Goal: Information Seeking & Learning: Learn about a topic

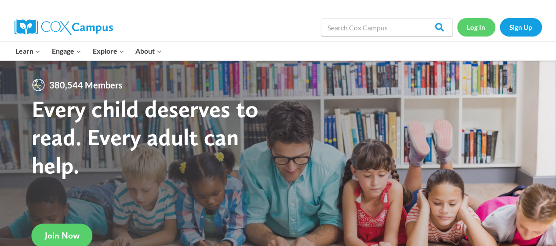
click at [479, 25] on link "Log In" at bounding box center [476, 27] width 38 height 18
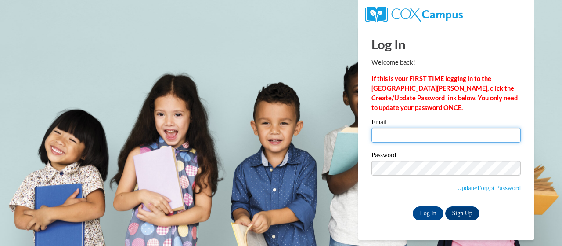
click at [402, 140] on input "Email" at bounding box center [446, 134] width 149 height 15
type input "drew.volkmann@muskegonorway.org"
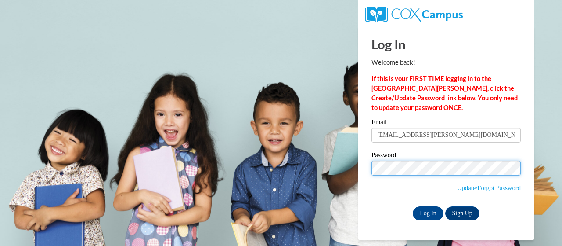
click at [413, 206] on input "Log In" at bounding box center [428, 213] width 31 height 14
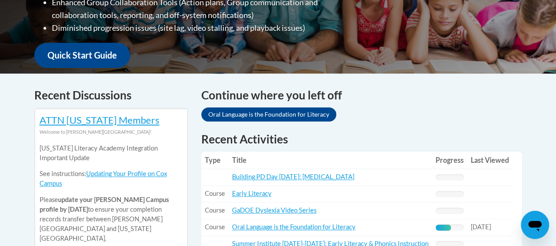
scroll to position [395, 0]
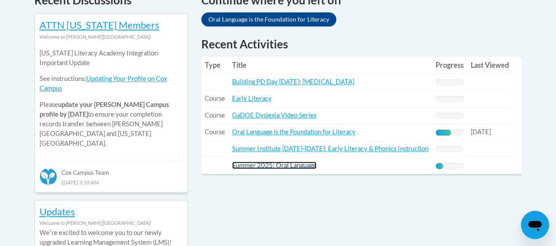
click at [295, 165] on link "Summer 2025: Oral Language" at bounding box center [274, 164] width 84 height 7
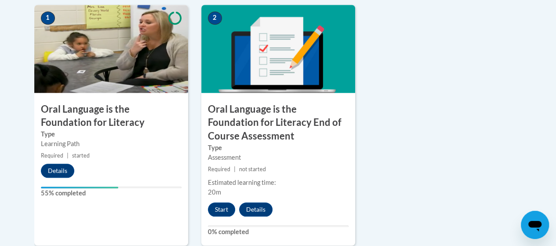
scroll to position [351, 0]
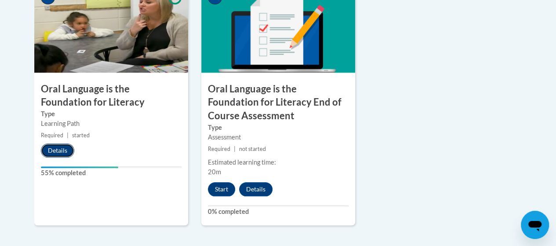
click at [57, 152] on button "Details" at bounding box center [57, 150] width 33 height 14
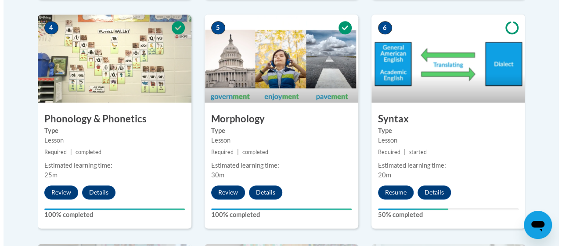
scroll to position [571, 0]
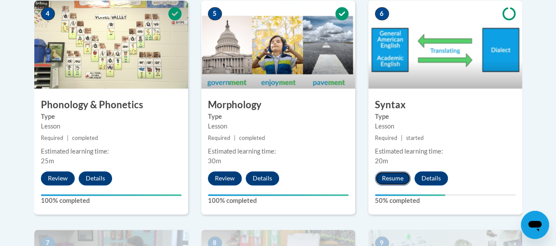
click at [396, 179] on button "Resume" at bounding box center [393, 178] width 36 height 14
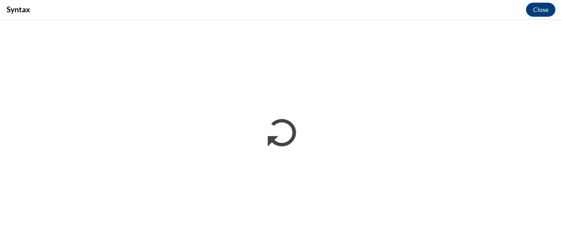
scroll to position [0, 0]
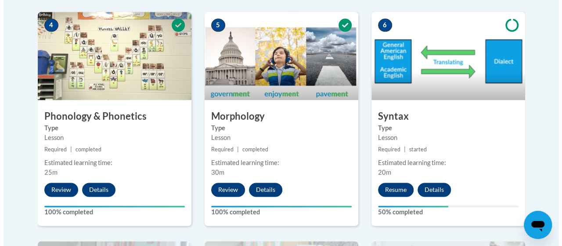
scroll to position [571, 0]
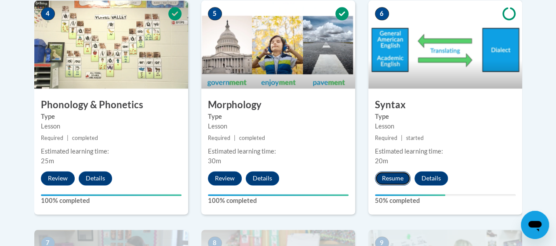
click at [391, 180] on button "Resume" at bounding box center [393, 178] width 36 height 14
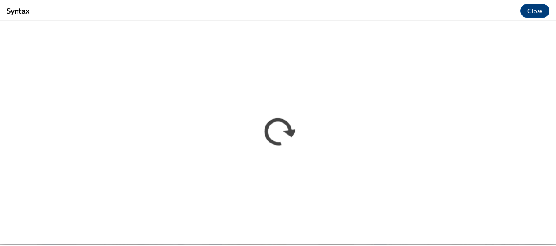
scroll to position [0, 0]
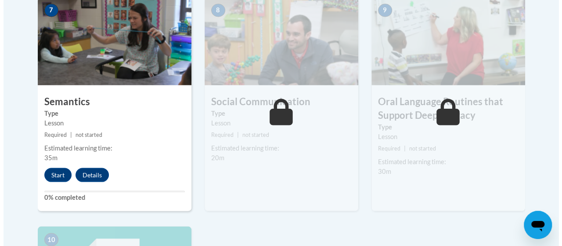
scroll to position [835, 0]
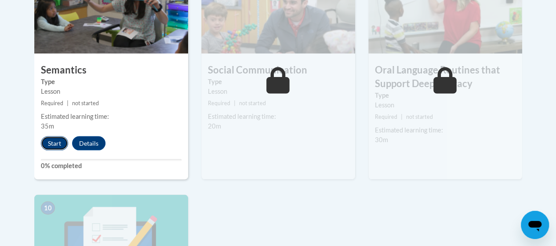
click at [50, 139] on button "Start" at bounding box center [54, 143] width 27 height 14
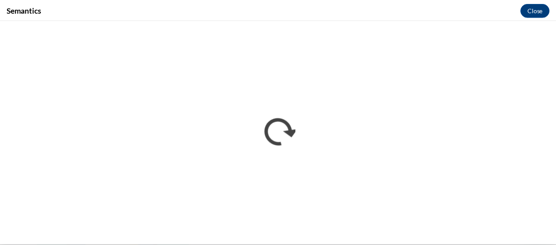
scroll to position [0, 0]
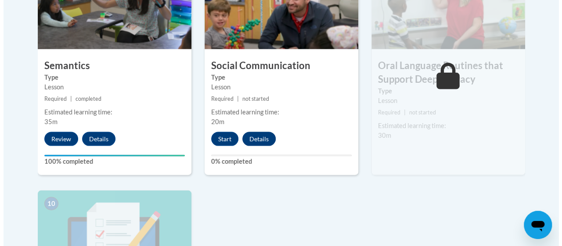
scroll to position [777, 0]
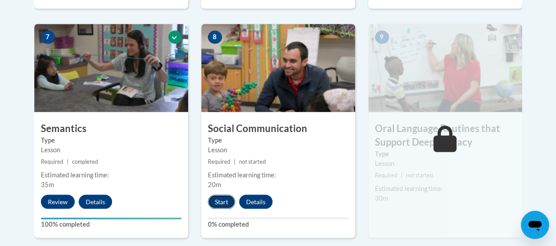
click at [219, 204] on button "Start" at bounding box center [221, 201] width 27 height 14
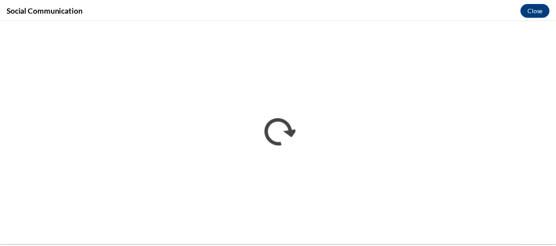
scroll to position [0, 0]
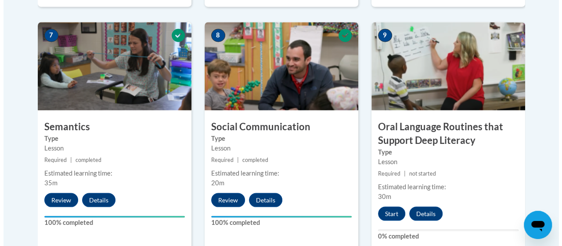
scroll to position [835, 0]
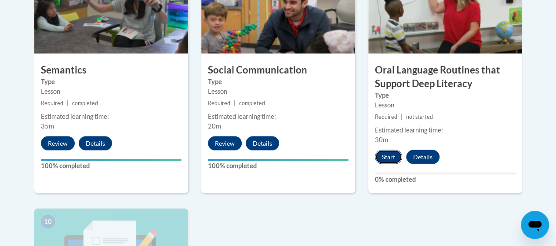
click at [392, 159] on button "Start" at bounding box center [388, 157] width 27 height 14
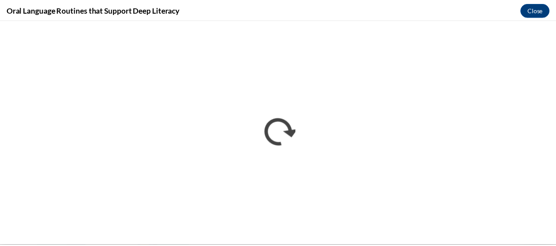
scroll to position [0, 0]
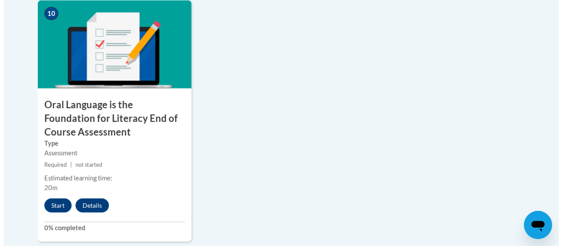
scroll to position [1098, 0]
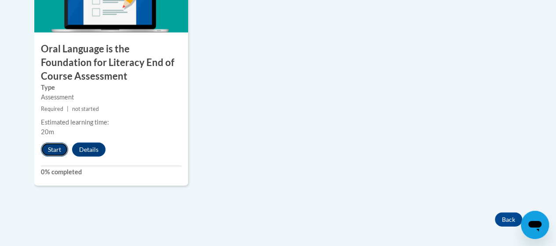
click at [57, 152] on button "Start" at bounding box center [54, 149] width 27 height 14
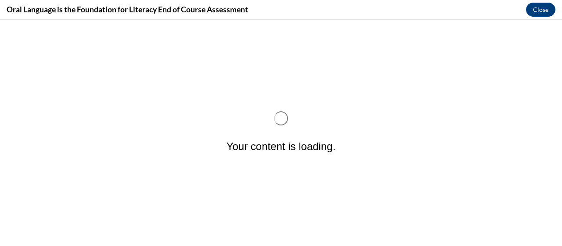
scroll to position [0, 0]
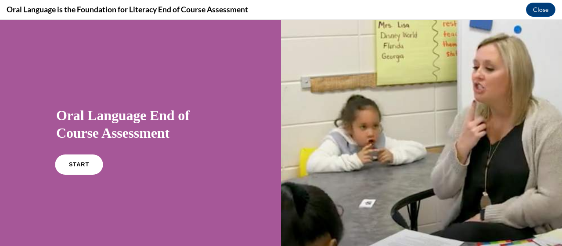
click at [87, 161] on link "START" at bounding box center [79, 164] width 48 height 20
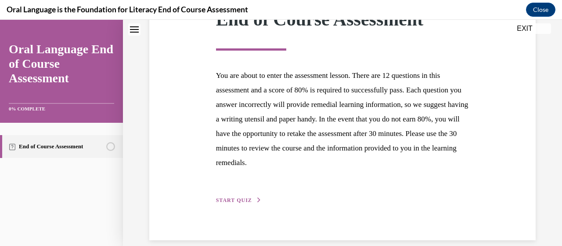
scroll to position [157, 0]
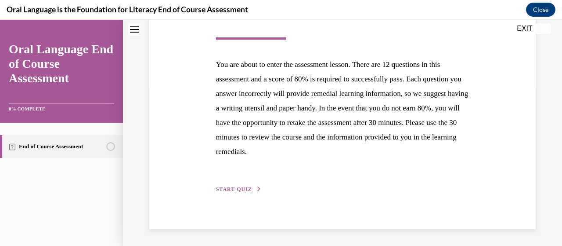
click at [242, 187] on span "START QUIZ" at bounding box center [234, 189] width 36 height 6
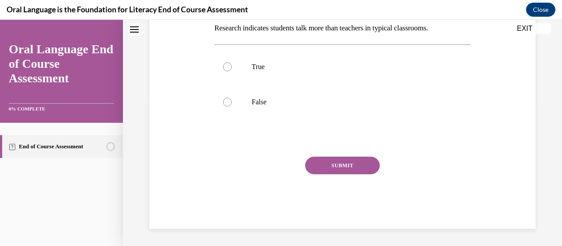
scroll to position [103, 0]
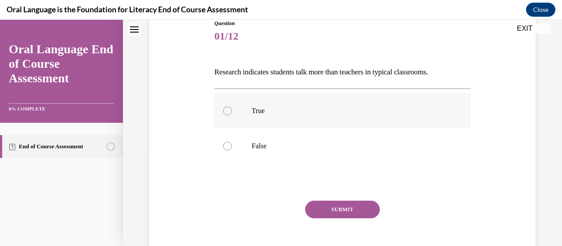
click at [248, 107] on label "True" at bounding box center [342, 110] width 256 height 35
click at [232, 107] on input "True" at bounding box center [227, 110] width 9 height 9
radio input "true"
click at [336, 209] on button "SUBMIT" at bounding box center [342, 209] width 75 height 18
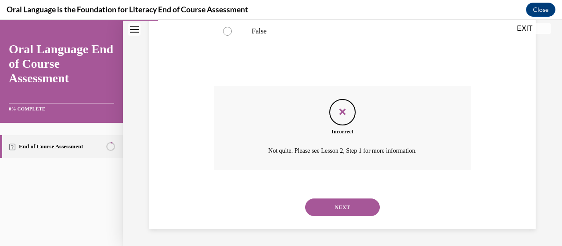
scroll to position [218, 0]
click at [337, 207] on button "NEXT" at bounding box center [342, 207] width 75 height 18
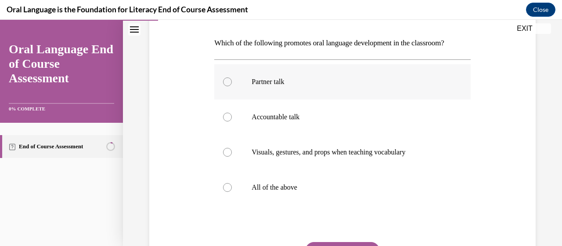
click at [270, 80] on p "Partner talk" at bounding box center [350, 81] width 197 height 9
click at [232, 80] on input "Partner talk" at bounding box center [227, 81] width 9 height 9
radio input "true"
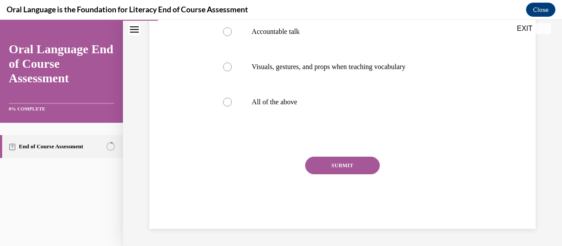
click at [334, 163] on button "SUBMIT" at bounding box center [342, 165] width 75 height 18
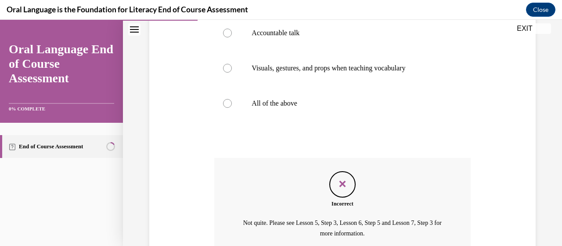
scroll to position [254, 0]
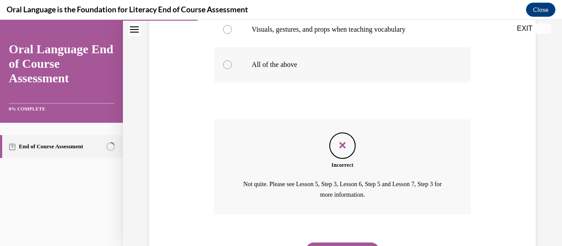
click at [300, 69] on label "All of the above" at bounding box center [342, 64] width 256 height 35
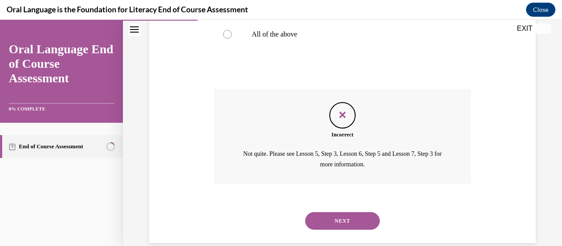
scroll to position [298, 0]
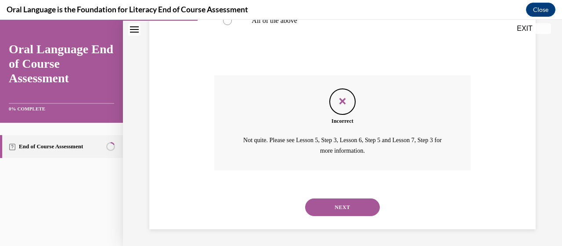
click at [341, 202] on button "NEXT" at bounding box center [342, 207] width 75 height 18
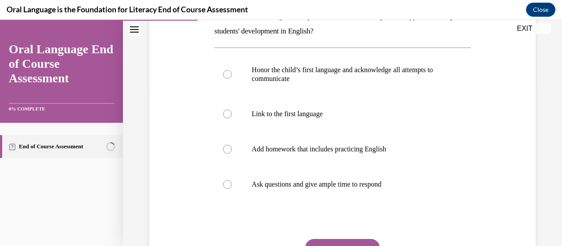
scroll to position [220, 0]
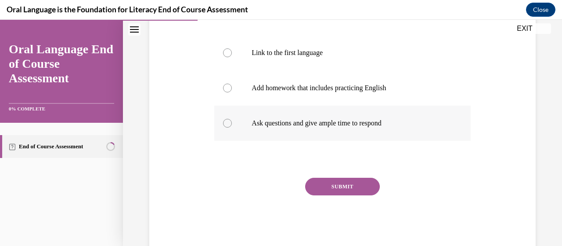
click at [285, 134] on label "Ask questions and give ample time to respond" at bounding box center [342, 122] width 256 height 35
click at [232, 127] on input "Ask questions and give ample time to respond" at bounding box center [227, 123] width 9 height 9
radio input "true"
click at [337, 191] on button "SUBMIT" at bounding box center [342, 187] width 75 height 18
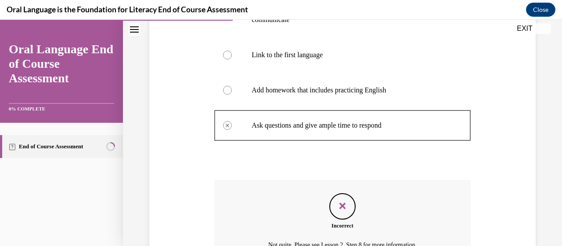
scroll to position [312, 0]
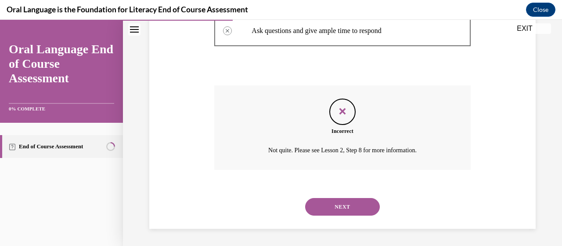
click at [333, 203] on button "NEXT" at bounding box center [342, 207] width 75 height 18
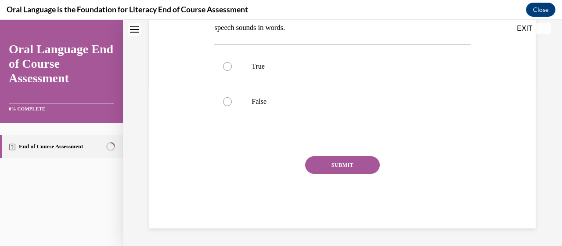
scroll to position [0, 0]
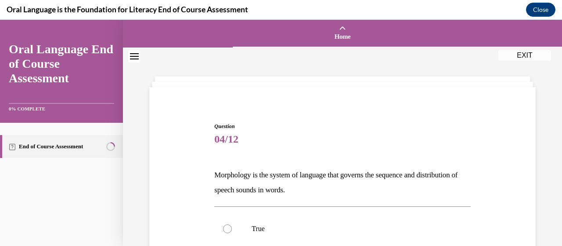
click at [538, 59] on button "EXIT" at bounding box center [525, 55] width 53 height 11
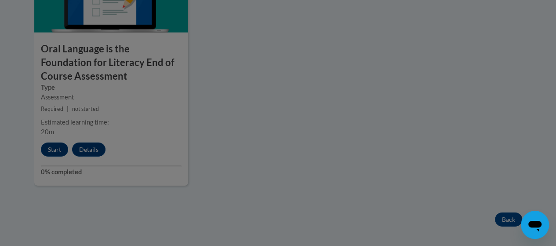
click at [50, 152] on div at bounding box center [278, 123] width 556 height 246
click at [295, 144] on div at bounding box center [278, 123] width 556 height 246
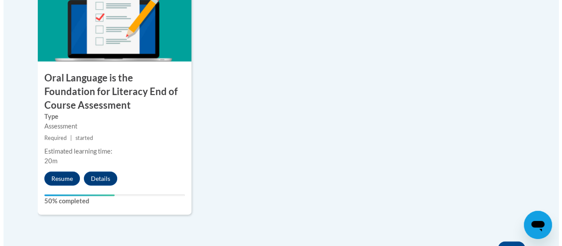
scroll to position [1098, 0]
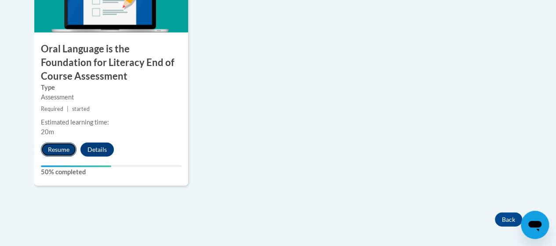
click at [61, 151] on button "Resume" at bounding box center [59, 149] width 36 height 14
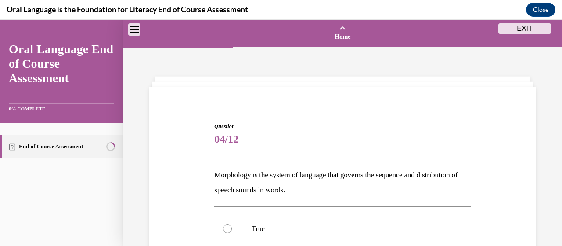
scroll to position [27, 0]
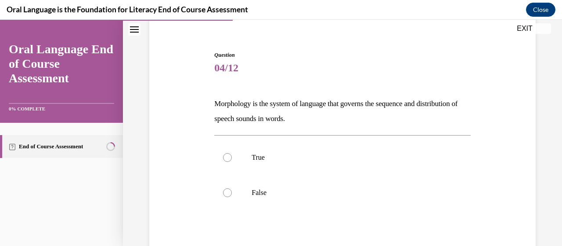
click at [243, 45] on div "Question 04/12 Morphology is the system of language that governs the sequence a…" at bounding box center [342, 178] width 261 height 281
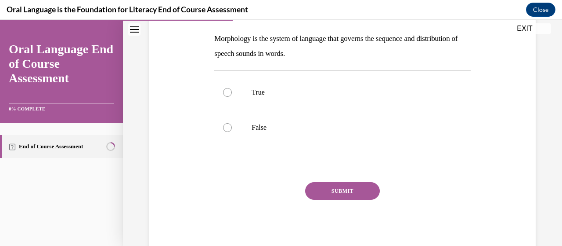
scroll to position [0, 0]
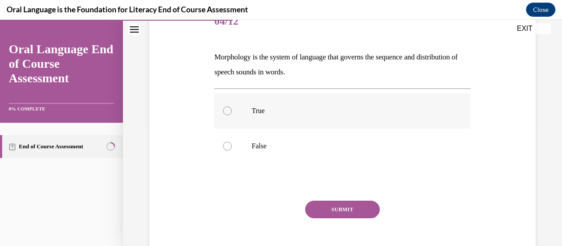
click at [254, 117] on label "True" at bounding box center [342, 110] width 256 height 35
click at [232, 115] on input "True" at bounding box center [227, 110] width 9 height 9
radio input "true"
click at [326, 206] on button "SUBMIT" at bounding box center [342, 209] width 75 height 18
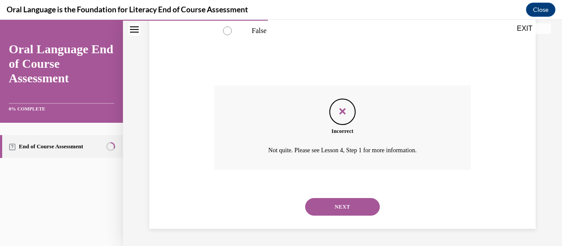
click at [334, 209] on button "NEXT" at bounding box center [342, 207] width 75 height 18
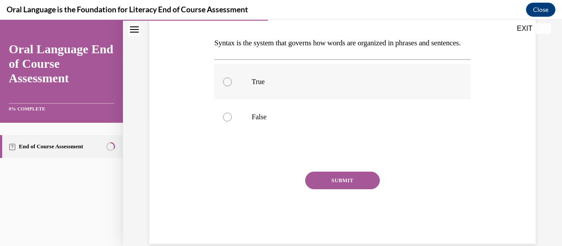
click at [249, 95] on label "True" at bounding box center [342, 81] width 256 height 35
click at [232, 86] on input "True" at bounding box center [227, 81] width 9 height 9
radio input "true"
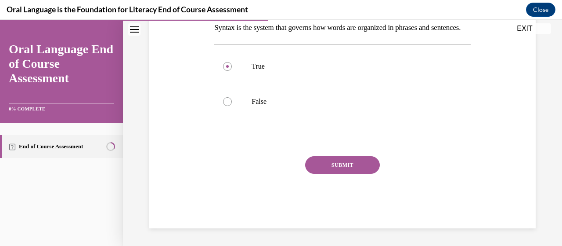
click at [337, 164] on button "SUBMIT" at bounding box center [342, 165] width 75 height 18
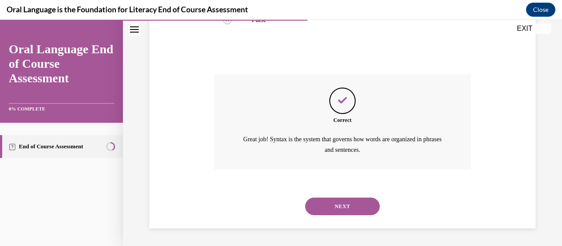
click at [323, 201] on button "NEXT" at bounding box center [342, 206] width 75 height 18
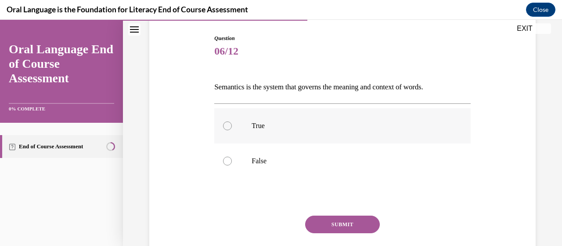
click at [253, 113] on label "True" at bounding box center [342, 125] width 256 height 35
click at [232, 121] on input "True" at bounding box center [227, 125] width 9 height 9
radio input "true"
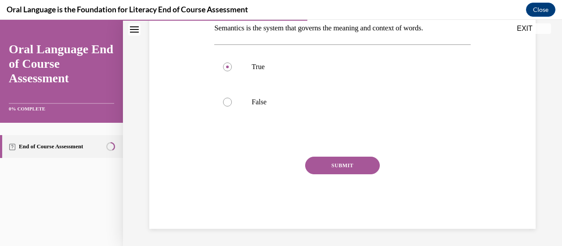
click at [344, 185] on div "SUBMIT" at bounding box center [342, 178] width 256 height 44
click at [343, 163] on button "SUBMIT" at bounding box center [342, 165] width 75 height 18
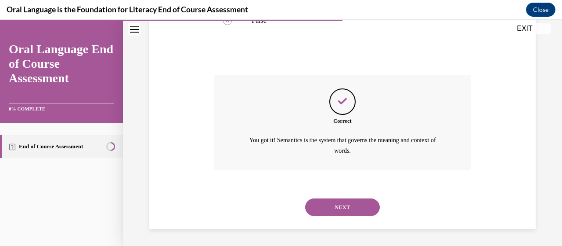
click at [338, 203] on button "NEXT" at bounding box center [342, 207] width 75 height 18
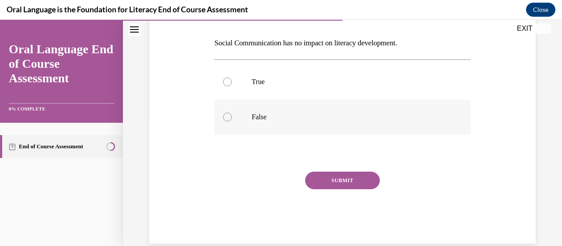
click at [276, 101] on label "False" at bounding box center [342, 116] width 256 height 35
click at [232, 112] on input "False" at bounding box center [227, 116] width 9 height 9
radio input "true"
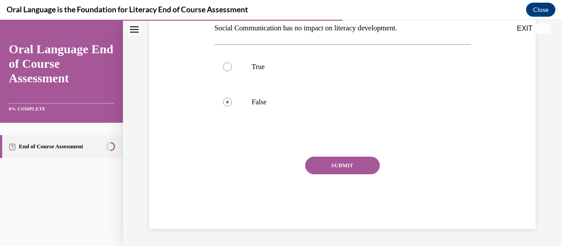
click at [326, 162] on button "SUBMIT" at bounding box center [342, 165] width 75 height 18
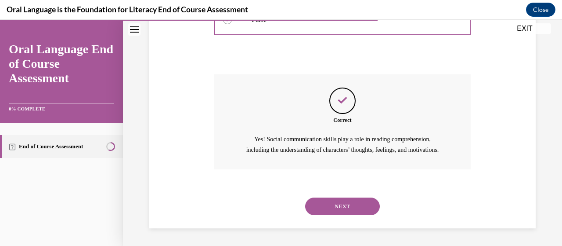
scroll to position [239, 0]
click at [339, 205] on button "NEXT" at bounding box center [342, 206] width 75 height 18
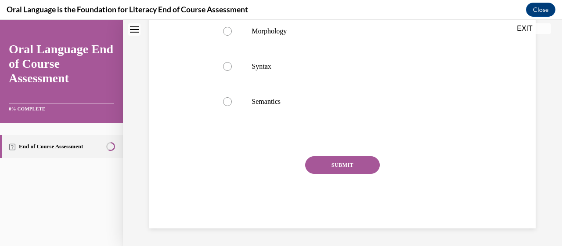
scroll to position [0, 0]
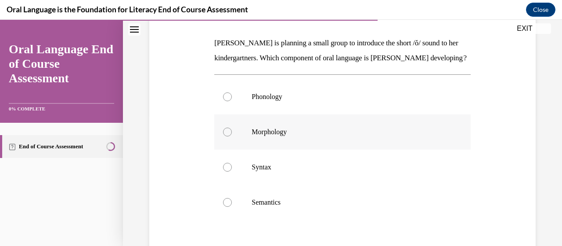
click at [251, 139] on div "Phonology Morphology Syntax Semantics" at bounding box center [342, 149] width 256 height 141
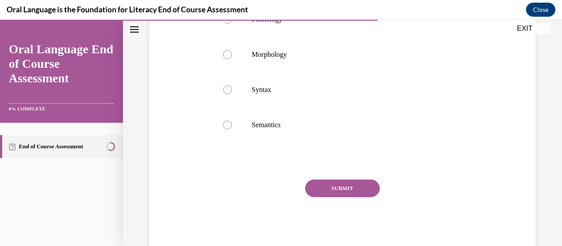
scroll to position [247, 0]
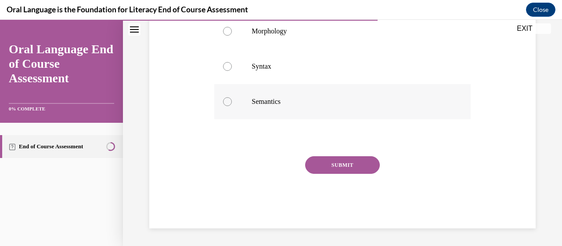
click at [261, 104] on p "Semantics" at bounding box center [350, 101] width 197 height 9
click at [232, 104] on input "Semantics" at bounding box center [227, 101] width 9 height 9
radio input "true"
click at [331, 166] on button "SUBMIT" at bounding box center [342, 165] width 75 height 18
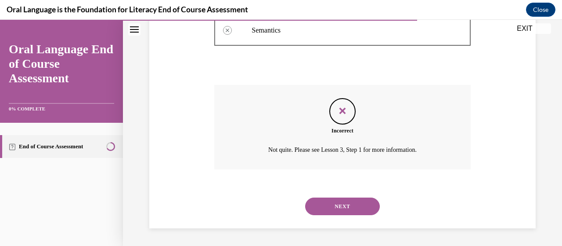
scroll to position [318, 0]
click at [334, 201] on button "NEXT" at bounding box center [342, 206] width 75 height 18
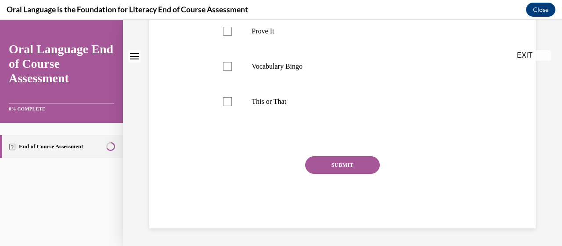
scroll to position [0, 0]
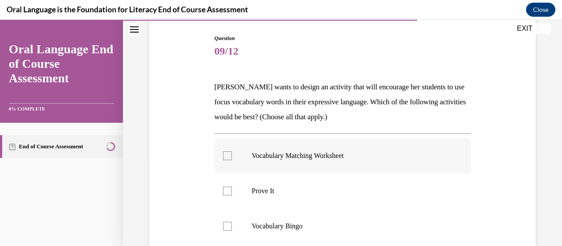
click at [289, 149] on label "Vocabulary Matching Worksheet" at bounding box center [342, 155] width 256 height 35
click at [232, 151] on input "Vocabulary Matching Worksheet" at bounding box center [227, 155] width 9 height 9
checkbox input "true"
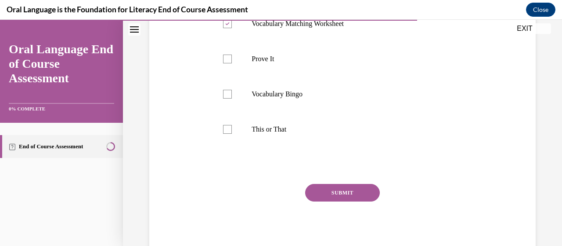
click at [345, 197] on button "SUBMIT" at bounding box center [342, 193] width 75 height 18
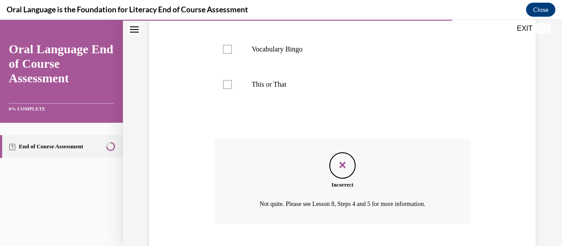
scroll to position [318, 0]
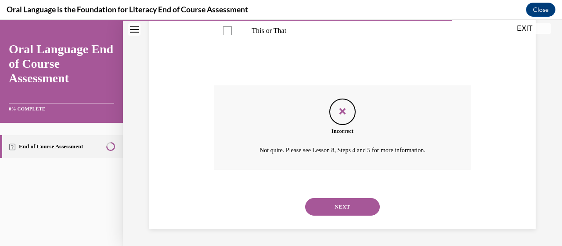
click at [330, 216] on div "NEXT" at bounding box center [342, 206] width 256 height 35
click at [332, 209] on button "NEXT" at bounding box center [342, 207] width 75 height 18
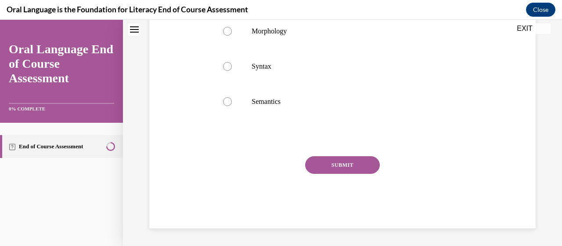
scroll to position [0, 0]
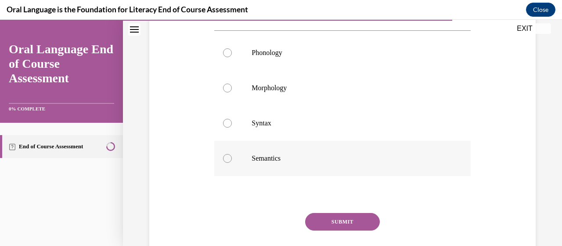
click at [295, 146] on label "Semantics" at bounding box center [342, 158] width 256 height 35
click at [232, 154] on input "Semantics" at bounding box center [227, 158] width 9 height 9
radio input "true"
click at [338, 220] on button "SUBMIT" at bounding box center [342, 222] width 75 height 18
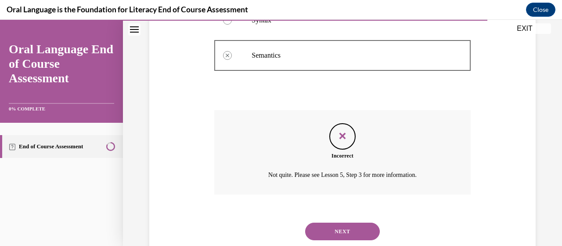
scroll to position [303, 0]
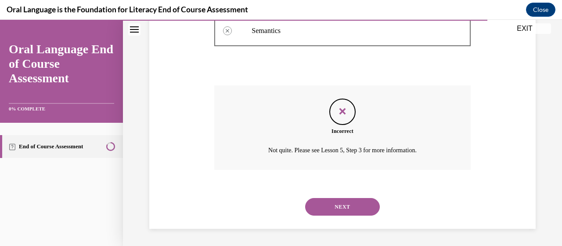
click at [337, 211] on button "NEXT" at bounding box center [342, 207] width 75 height 18
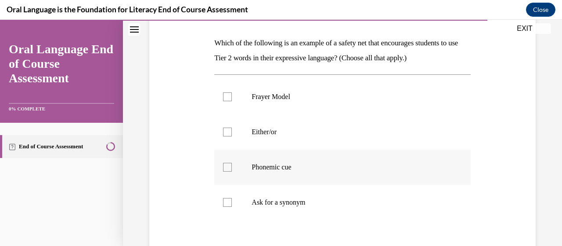
click at [280, 160] on label "Phonemic cue" at bounding box center [342, 166] width 256 height 35
click at [232, 163] on input "Phonemic cue" at bounding box center [227, 167] width 9 height 9
checkbox input "true"
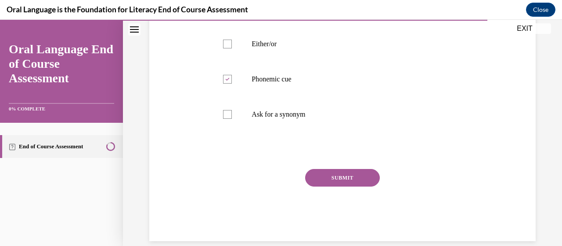
click at [315, 185] on button "SUBMIT" at bounding box center [342, 178] width 75 height 18
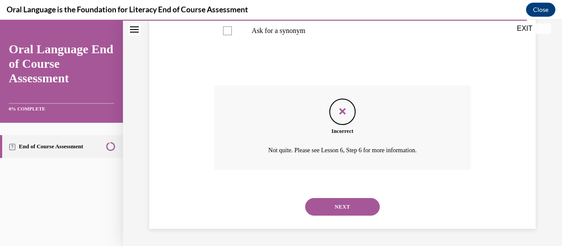
click at [333, 205] on button "NEXT" at bounding box center [342, 207] width 75 height 18
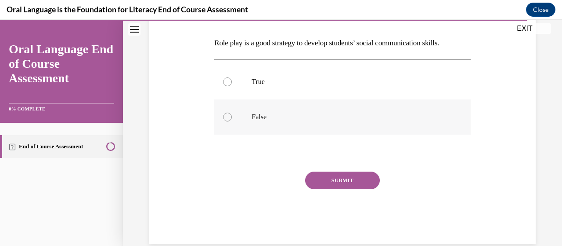
click at [246, 113] on label "False" at bounding box center [342, 116] width 256 height 35
click at [232, 113] on input "False" at bounding box center [227, 116] width 9 height 9
radio input "true"
click at [368, 185] on button "SUBMIT" at bounding box center [342, 180] width 75 height 18
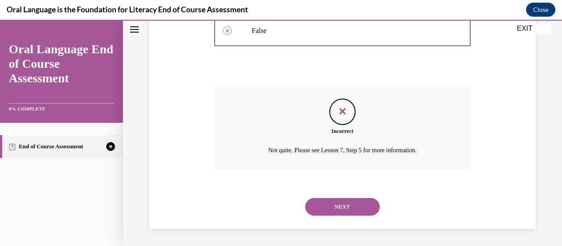
click at [349, 202] on button "NEXT" at bounding box center [342, 207] width 75 height 18
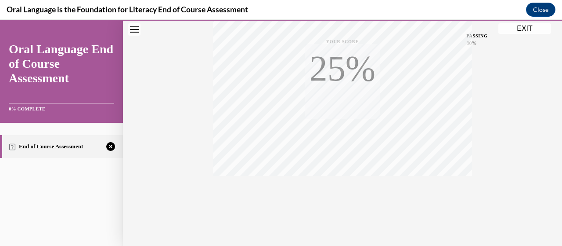
scroll to position [224, 0]
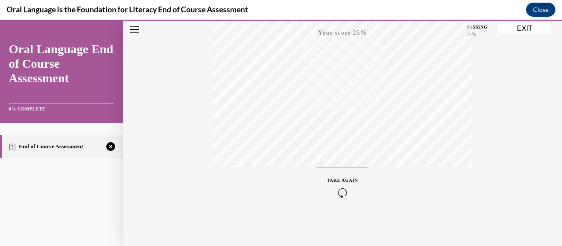
click at [341, 191] on icon "button" at bounding box center [342, 193] width 31 height 10
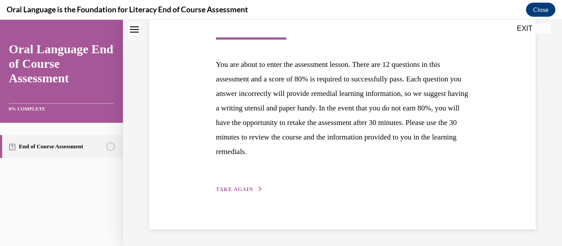
click at [240, 188] on span "TAKE AGAIN" at bounding box center [234, 189] width 37 height 6
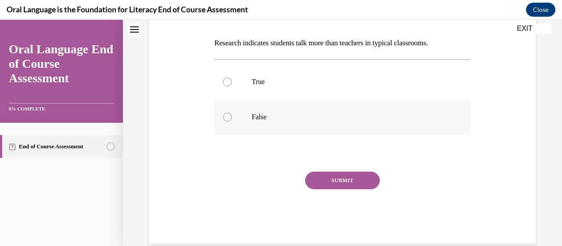
click at [264, 120] on p "False" at bounding box center [350, 116] width 197 height 9
click at [232, 120] on input "False" at bounding box center [227, 116] width 9 height 9
radio input "true"
click at [350, 181] on button "SUBMIT" at bounding box center [342, 180] width 75 height 18
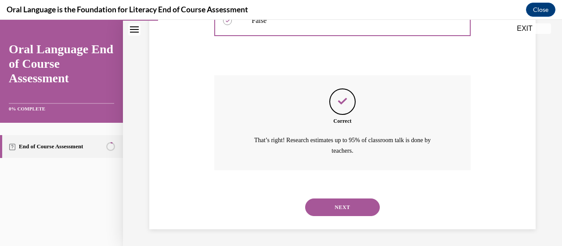
click at [345, 209] on button "NEXT" at bounding box center [342, 207] width 75 height 18
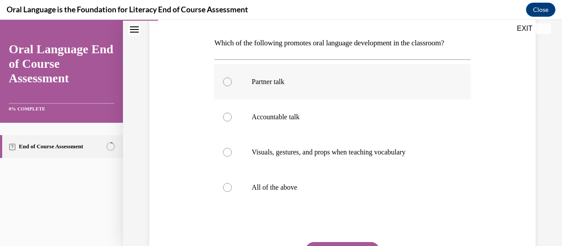
click at [273, 80] on p "Partner talk" at bounding box center [350, 81] width 197 height 9
click at [232, 80] on input "Partner talk" at bounding box center [227, 81] width 9 height 9
radio input "true"
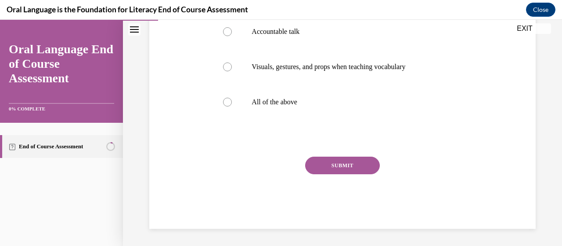
click at [333, 168] on button "SUBMIT" at bounding box center [342, 165] width 75 height 18
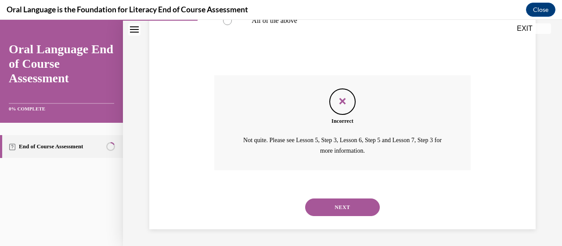
click at [341, 201] on button "NEXT" at bounding box center [342, 207] width 75 height 18
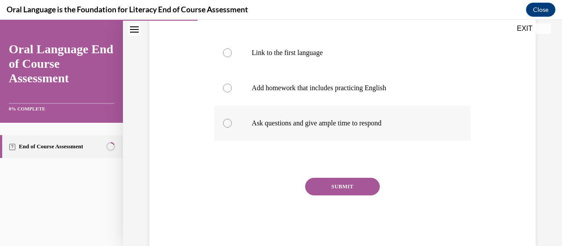
click at [301, 124] on p "Ask questions and give ample time to respond" at bounding box center [350, 123] width 197 height 9
click at [232, 124] on input "Ask questions and give ample time to respond" at bounding box center [227, 123] width 9 height 9
radio input "true"
click at [322, 178] on button "SUBMIT" at bounding box center [342, 187] width 75 height 18
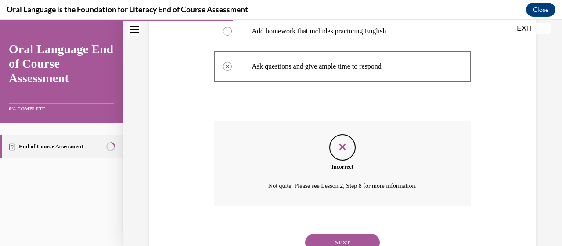
scroll to position [308, 0]
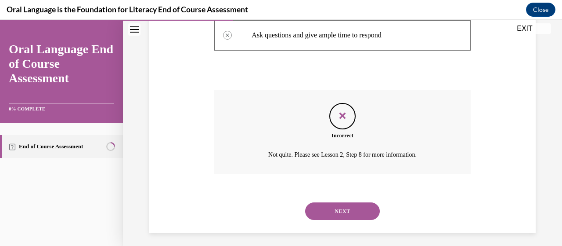
click at [341, 208] on button "NEXT" at bounding box center [342, 211] width 75 height 18
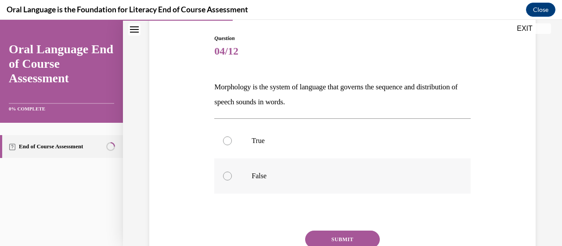
click at [260, 168] on label "False" at bounding box center [342, 175] width 256 height 35
click at [232, 171] on input "False" at bounding box center [227, 175] width 9 height 9
radio input "true"
click at [350, 240] on button "SUBMIT" at bounding box center [342, 239] width 75 height 18
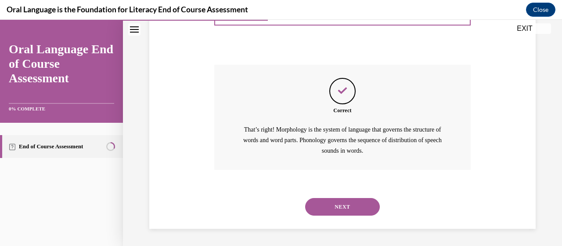
click at [333, 202] on button "NEXT" at bounding box center [342, 207] width 75 height 18
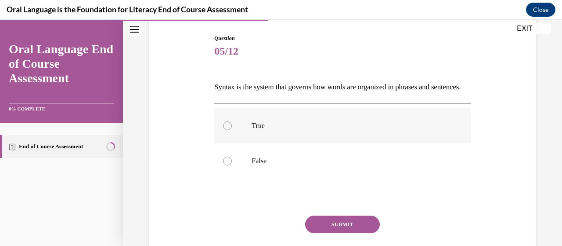
click at [254, 130] on p "True" at bounding box center [350, 125] width 197 height 9
click at [232, 130] on input "True" at bounding box center [227, 125] width 9 height 9
radio input "true"
click at [326, 233] on button "SUBMIT" at bounding box center [342, 224] width 75 height 18
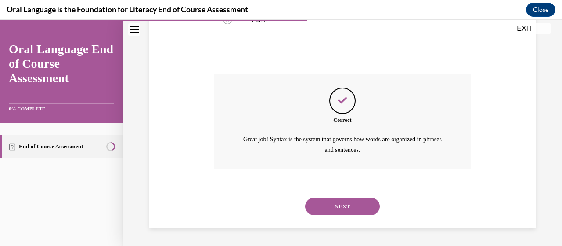
click at [333, 208] on button "NEXT" at bounding box center [342, 206] width 75 height 18
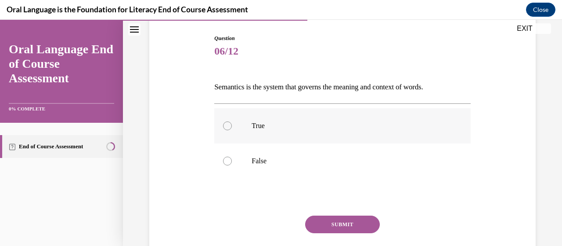
click at [242, 126] on label "True" at bounding box center [342, 125] width 256 height 35
click at [232, 126] on input "True" at bounding box center [227, 125] width 9 height 9
radio input "true"
click at [334, 223] on button "SUBMIT" at bounding box center [342, 224] width 75 height 18
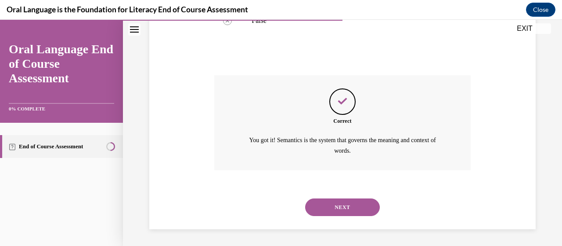
click at [332, 203] on button "NEXT" at bounding box center [342, 207] width 75 height 18
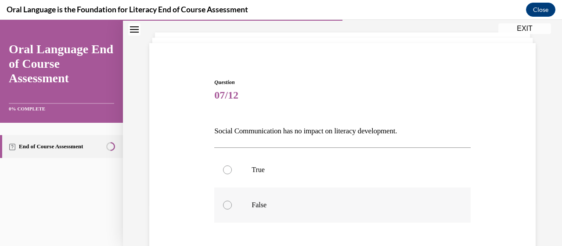
click at [312, 194] on label "False" at bounding box center [342, 204] width 256 height 35
click at [232, 200] on input "False" at bounding box center [227, 204] width 9 height 9
radio input "true"
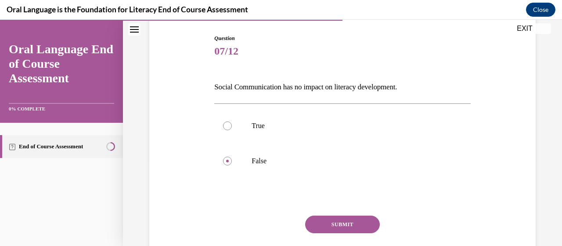
click at [344, 220] on button "SUBMIT" at bounding box center [342, 224] width 75 height 18
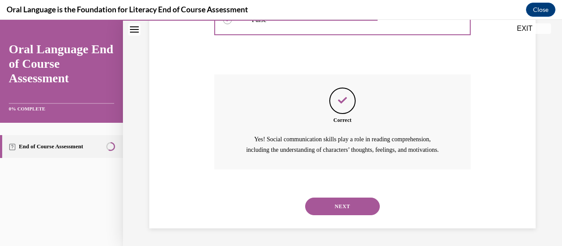
click at [341, 209] on button "NEXT" at bounding box center [342, 206] width 75 height 18
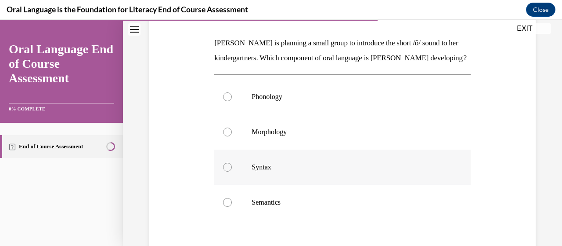
click at [298, 171] on p "Syntax" at bounding box center [350, 167] width 197 height 9
click at [232, 171] on input "Syntax" at bounding box center [227, 167] width 9 height 9
radio input "true"
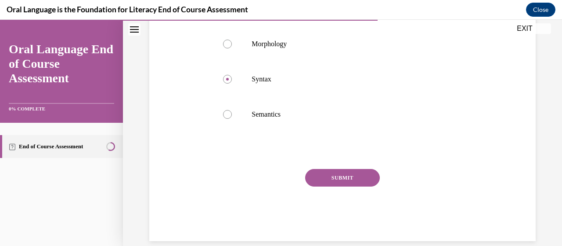
click at [322, 186] on button "SUBMIT" at bounding box center [342, 178] width 75 height 18
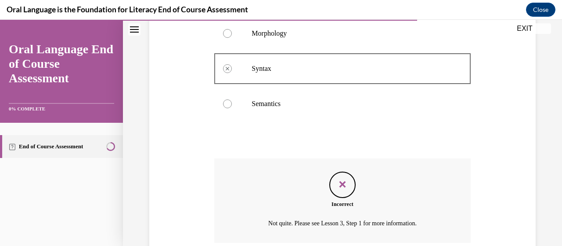
scroll to position [318, 0]
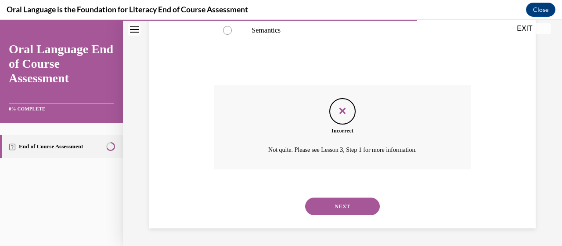
click at [341, 208] on button "NEXT" at bounding box center [342, 206] width 75 height 18
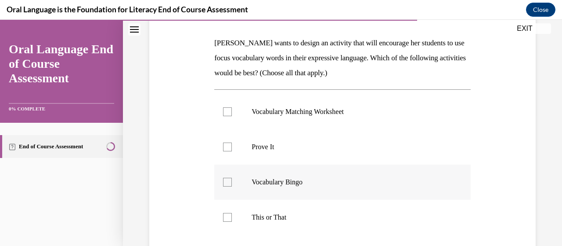
click at [308, 180] on p "Vocabulary Bingo" at bounding box center [350, 182] width 197 height 9
click at [232, 180] on input "Vocabulary Bingo" at bounding box center [227, 182] width 9 height 9
checkbox input "true"
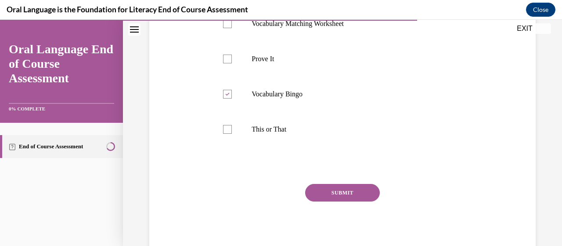
click at [357, 188] on button "SUBMIT" at bounding box center [342, 193] width 75 height 18
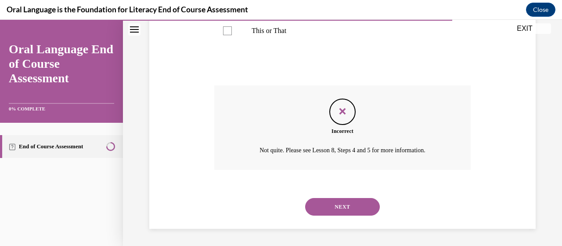
click at [342, 208] on button "NEXT" at bounding box center [342, 207] width 75 height 18
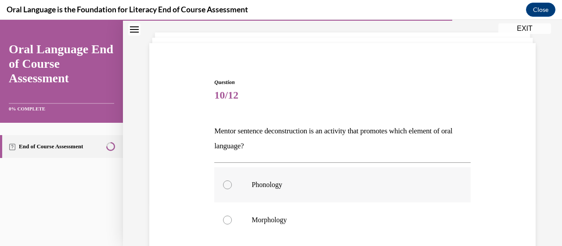
scroll to position [132, 0]
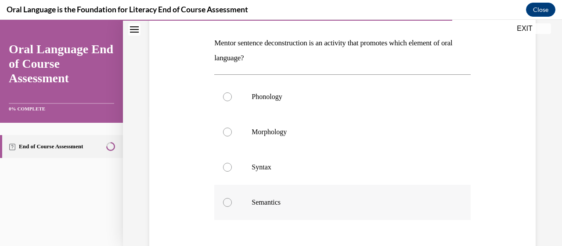
click at [261, 200] on p "Semantics" at bounding box center [350, 202] width 197 height 9
click at [232, 200] on input "Semantics" at bounding box center [227, 202] width 9 height 9
radio input "true"
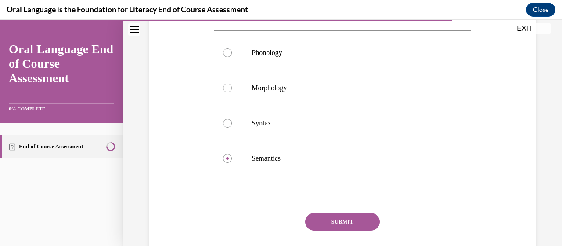
click at [335, 218] on button "SUBMIT" at bounding box center [342, 222] width 75 height 18
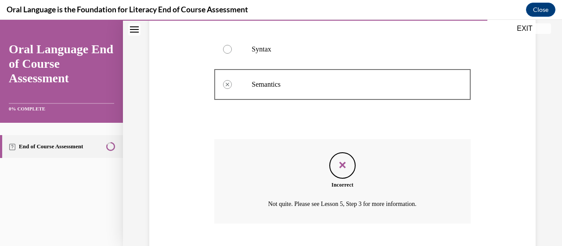
scroll to position [303, 0]
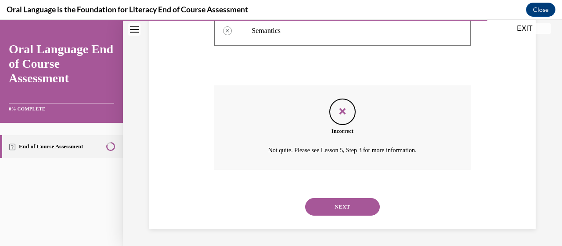
click at [339, 206] on button "NEXT" at bounding box center [342, 207] width 75 height 18
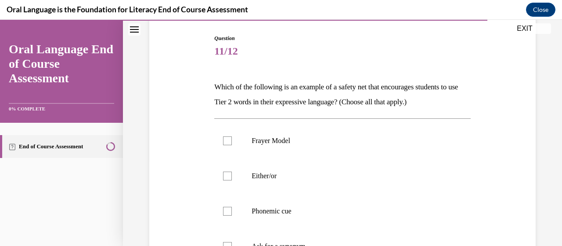
scroll to position [132, 0]
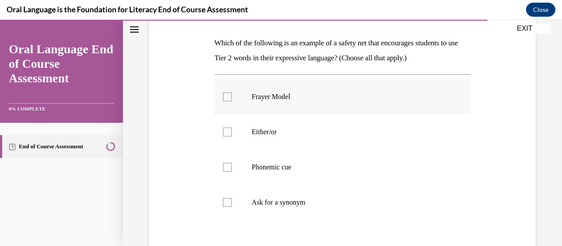
click at [270, 105] on label "Frayer Model" at bounding box center [342, 96] width 256 height 35
click at [232, 101] on input "Frayer Model" at bounding box center [227, 96] width 9 height 9
checkbox input "true"
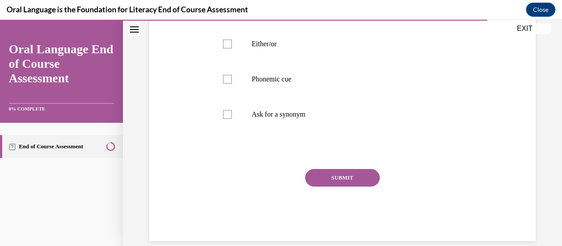
click at [335, 177] on button "SUBMIT" at bounding box center [342, 178] width 75 height 18
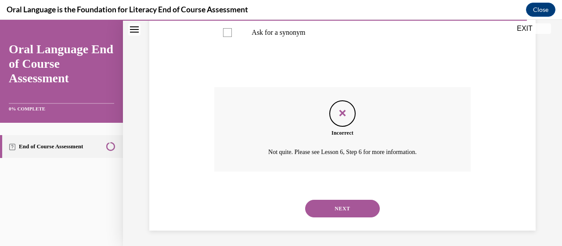
scroll to position [303, 0]
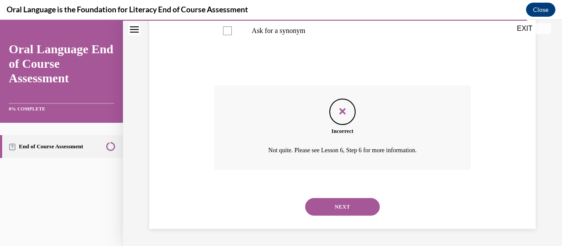
click at [338, 205] on button "NEXT" at bounding box center [342, 207] width 75 height 18
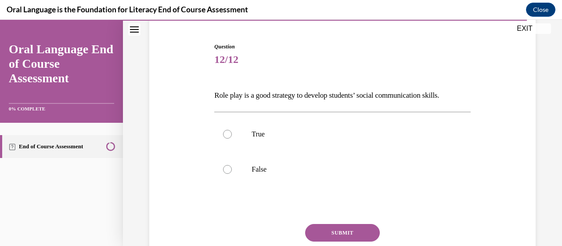
scroll to position [88, 0]
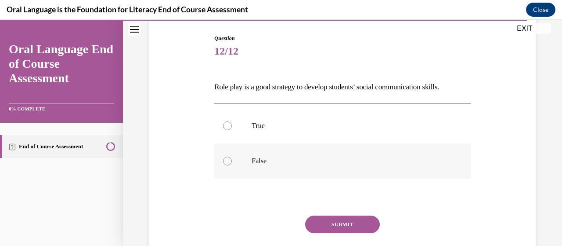
click at [270, 162] on p "False" at bounding box center [350, 160] width 197 height 9
click at [232, 162] on input "False" at bounding box center [227, 160] width 9 height 9
radio input "true"
click at [327, 226] on button "SUBMIT" at bounding box center [342, 224] width 75 height 18
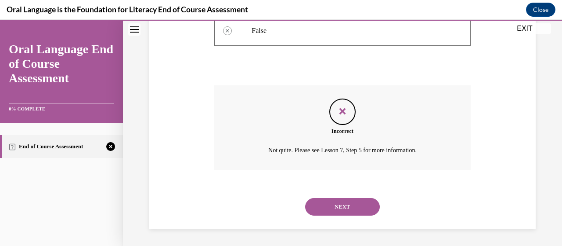
click at [347, 210] on button "NEXT" at bounding box center [342, 207] width 75 height 18
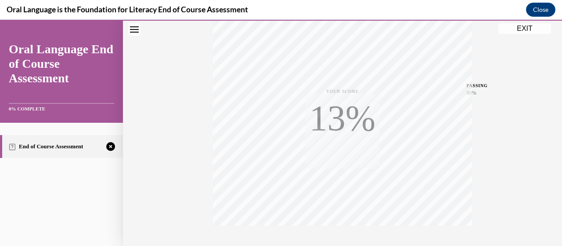
scroll to position [224, 0]
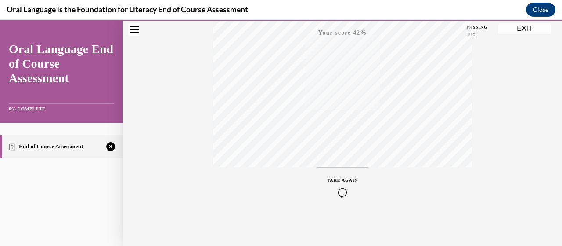
click at [340, 181] on span "TAKE AGAIN" at bounding box center [342, 180] width 31 height 5
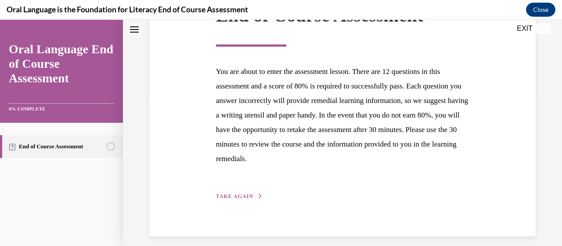
scroll to position [157, 0]
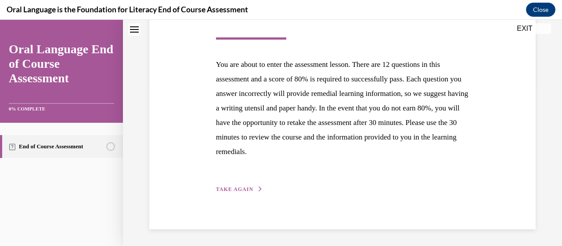
click at [245, 182] on div "Step 1 of 1 End of Course Assessment You are about to enter the assessment less…" at bounding box center [343, 79] width 267 height 229
click at [245, 185] on button "TAKE AGAIN" at bounding box center [239, 189] width 47 height 8
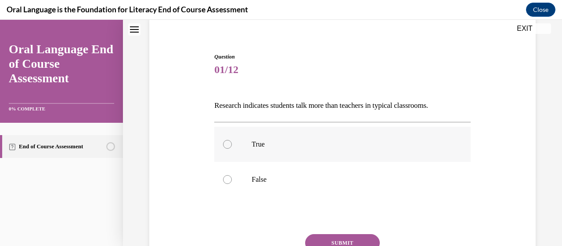
scroll to position [132, 0]
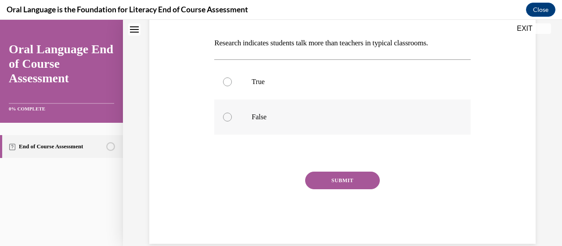
click at [263, 118] on p "False" at bounding box center [350, 116] width 197 height 9
click at [232, 118] on input "False" at bounding box center [227, 116] width 9 height 9
radio input "true"
click at [330, 179] on button "SUBMIT" at bounding box center [342, 180] width 75 height 18
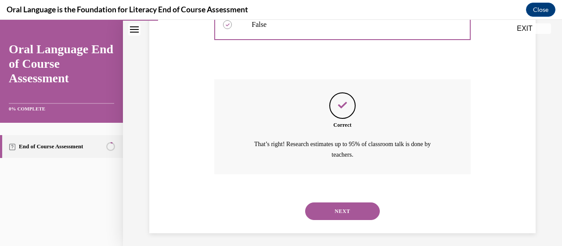
scroll to position [228, 0]
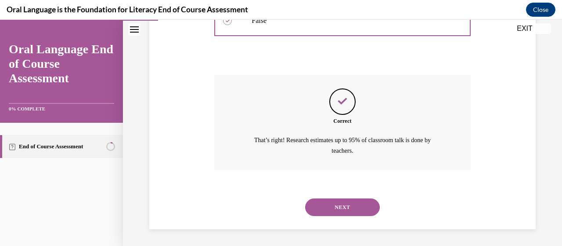
click at [358, 208] on button "NEXT" at bounding box center [342, 207] width 75 height 18
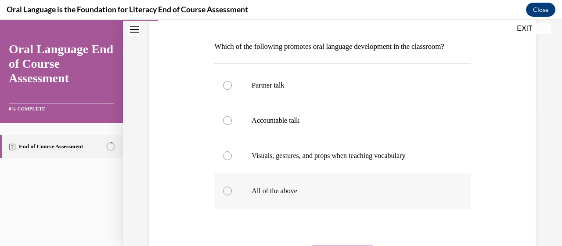
scroll to position [132, 0]
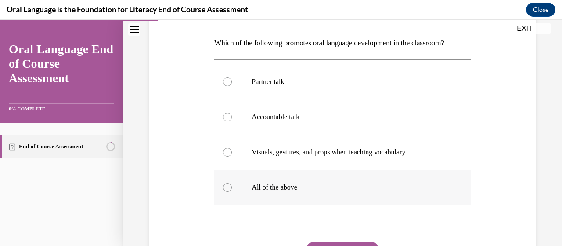
click at [279, 184] on p "All of the above" at bounding box center [350, 187] width 197 height 9
click at [232, 184] on input "All of the above" at bounding box center [227, 187] width 9 height 9
radio input "true"
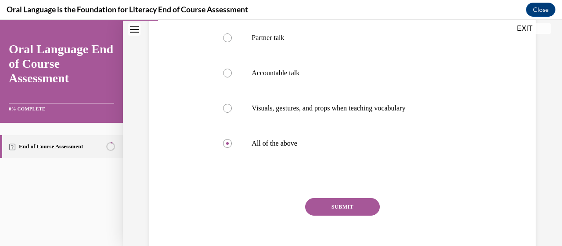
click at [327, 205] on button "SUBMIT" at bounding box center [342, 207] width 75 height 18
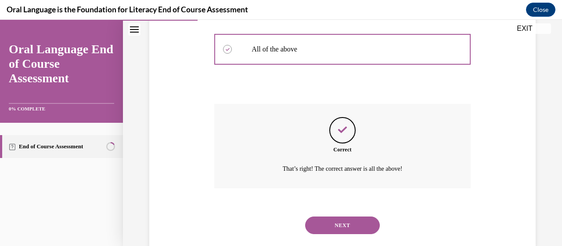
scroll to position [288, 0]
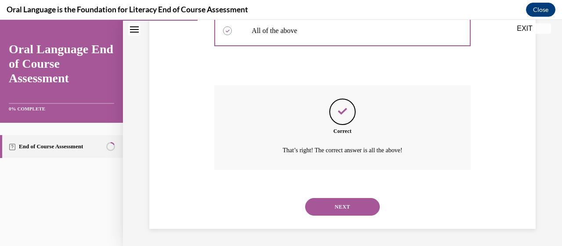
click at [336, 207] on button "NEXT" at bounding box center [342, 207] width 75 height 18
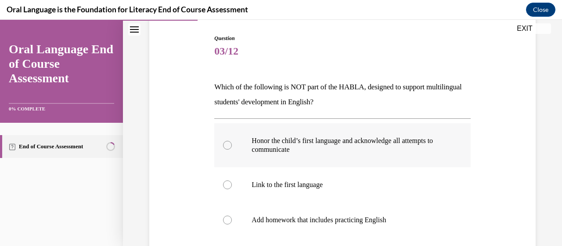
scroll to position [132, 0]
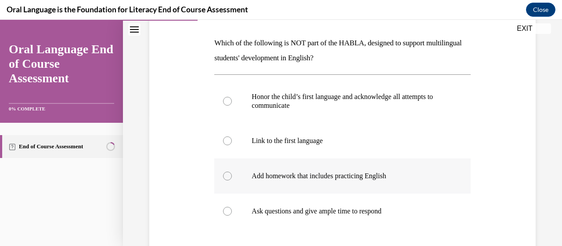
click at [301, 179] on p "Add homework that includes practicing English" at bounding box center [350, 175] width 197 height 9
click at [232, 179] on input "Add homework that includes practicing English" at bounding box center [227, 175] width 9 height 9
radio input "true"
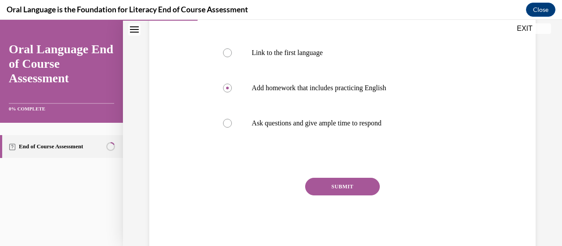
click at [335, 180] on button "SUBMIT" at bounding box center [342, 187] width 75 height 18
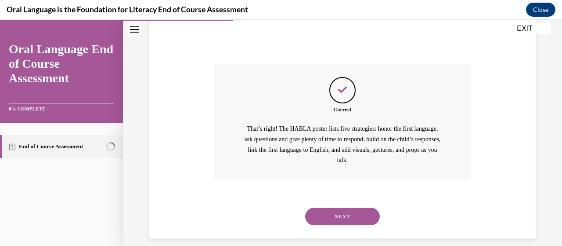
scroll to position [343, 0]
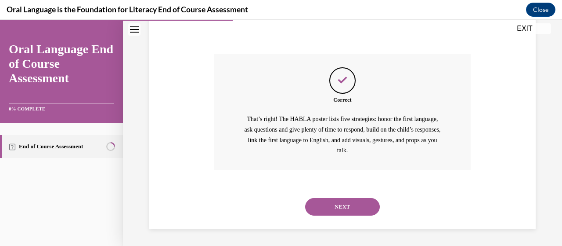
click at [341, 210] on button "NEXT" at bounding box center [342, 207] width 75 height 18
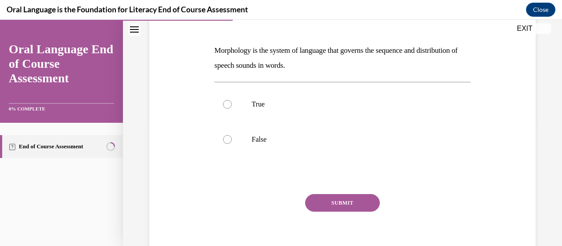
scroll to position [132, 0]
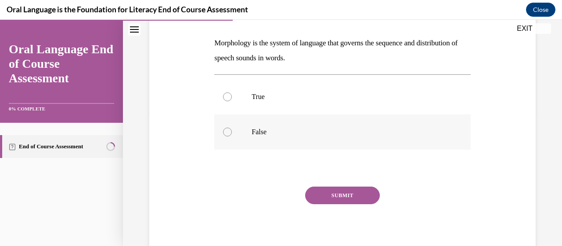
click at [259, 137] on label "False" at bounding box center [342, 131] width 256 height 35
click at [232, 136] on input "False" at bounding box center [227, 131] width 9 height 9
radio input "true"
click at [343, 196] on button "SUBMIT" at bounding box center [342, 195] width 75 height 18
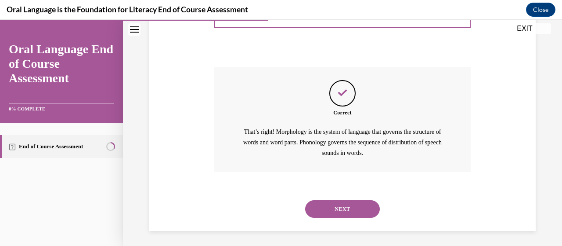
scroll to position [254, 0]
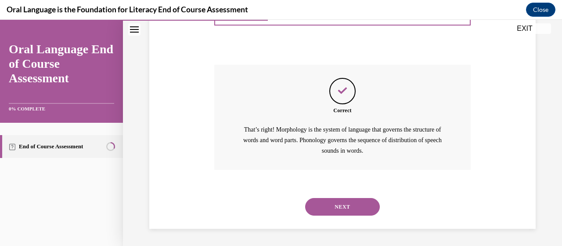
click at [340, 204] on button "NEXT" at bounding box center [342, 207] width 75 height 18
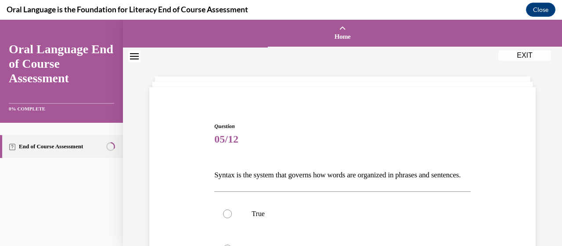
scroll to position [88, 0]
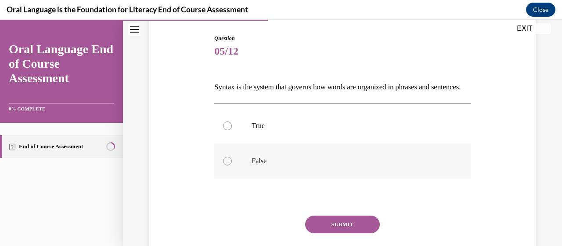
click at [274, 165] on p "False" at bounding box center [350, 160] width 197 height 9
click at [232, 165] on input "False" at bounding box center [227, 160] width 9 height 9
radio input "true"
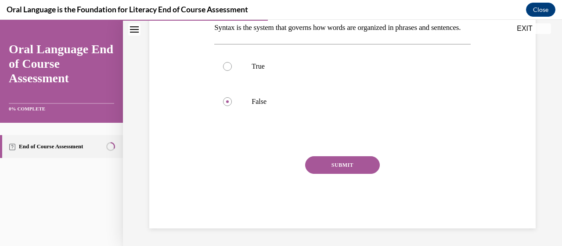
click at [343, 170] on button "SUBMIT" at bounding box center [342, 165] width 75 height 18
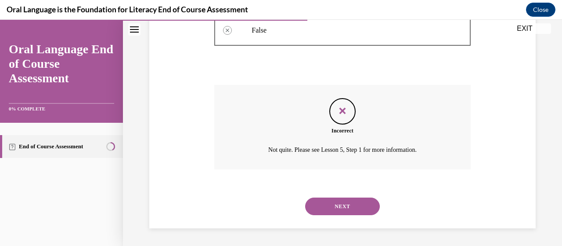
scroll to position [233, 0]
click at [341, 207] on button "NEXT" at bounding box center [342, 206] width 75 height 18
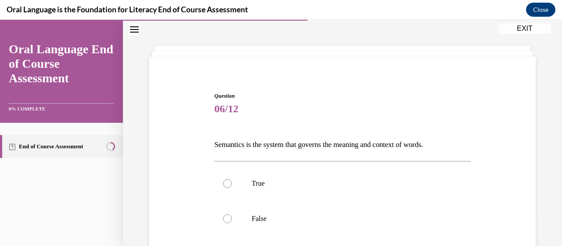
scroll to position [44, 0]
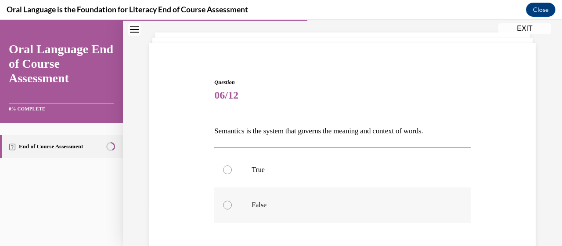
click at [273, 202] on p "False" at bounding box center [350, 204] width 197 height 9
click at [232, 202] on input "False" at bounding box center [227, 204] width 9 height 9
radio input "true"
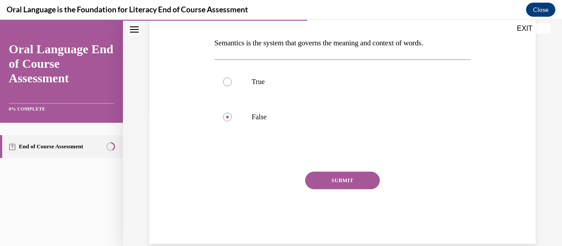
click at [330, 188] on button "SUBMIT" at bounding box center [342, 180] width 75 height 18
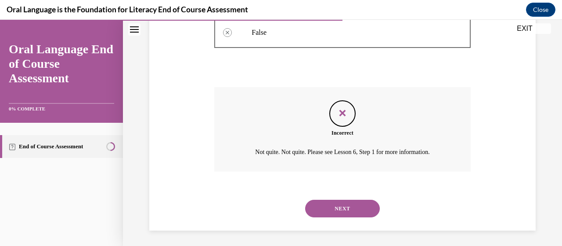
scroll to position [218, 0]
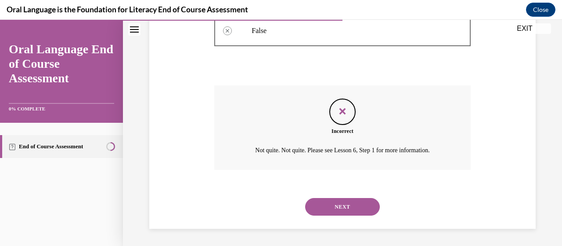
click at [332, 208] on button "NEXT" at bounding box center [342, 207] width 75 height 18
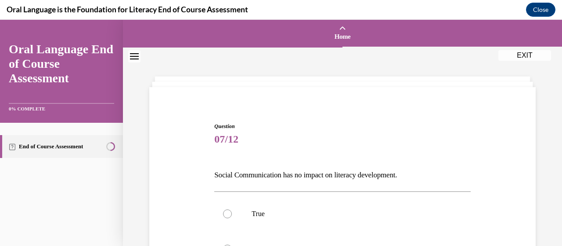
scroll to position [44, 0]
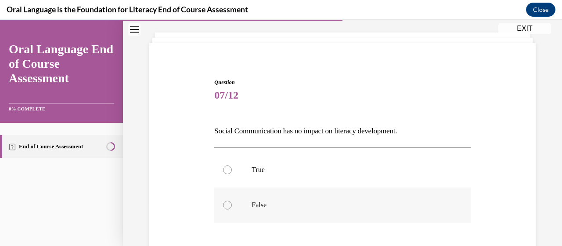
click at [274, 194] on label "False" at bounding box center [342, 204] width 256 height 35
click at [232, 200] on input "False" at bounding box center [227, 204] width 9 height 9
radio input "true"
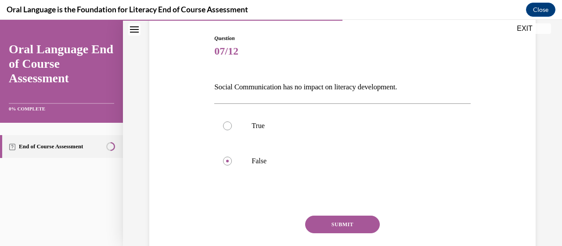
click at [338, 219] on button "SUBMIT" at bounding box center [342, 224] width 75 height 18
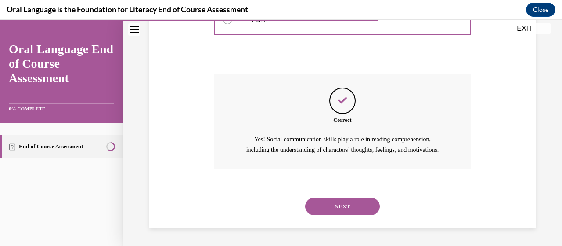
scroll to position [239, 0]
click at [339, 207] on button "NEXT" at bounding box center [342, 206] width 75 height 18
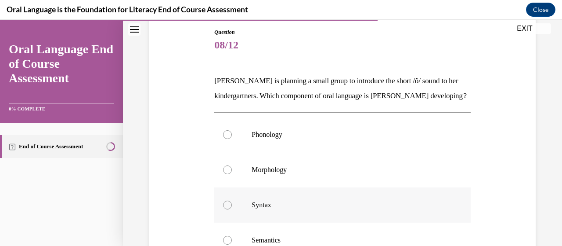
scroll to position [132, 0]
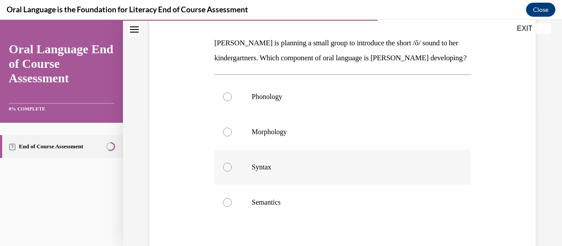
click at [282, 171] on p "Syntax" at bounding box center [350, 167] width 197 height 9
click at [232, 171] on input "Syntax" at bounding box center [227, 167] width 9 height 9
radio input "true"
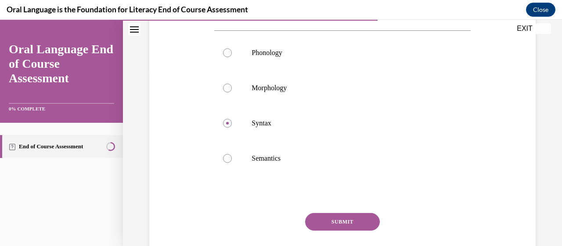
click at [336, 230] on button "SUBMIT" at bounding box center [342, 222] width 75 height 18
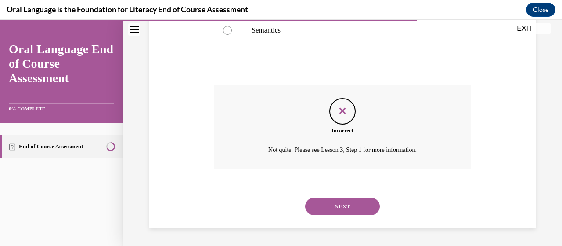
scroll to position [318, 0]
click at [336, 201] on button "NEXT" at bounding box center [342, 206] width 75 height 18
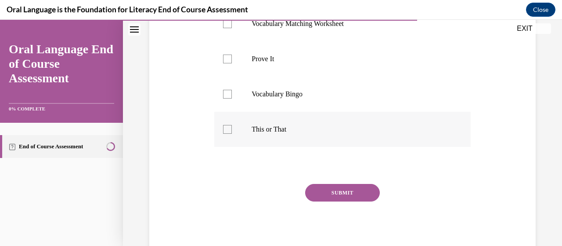
scroll to position [176, 0]
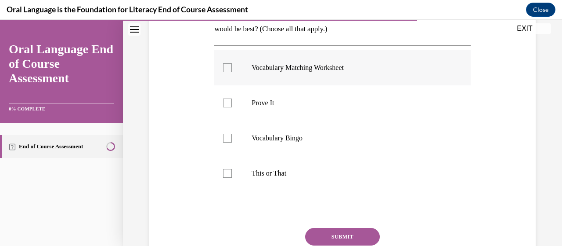
click at [290, 78] on label "Vocabulary Matching Worksheet" at bounding box center [342, 67] width 256 height 35
click at [232, 72] on input "Vocabulary Matching Worksheet" at bounding box center [227, 67] width 9 height 9
checkbox input "true"
click at [337, 233] on button "SUBMIT" at bounding box center [342, 237] width 75 height 18
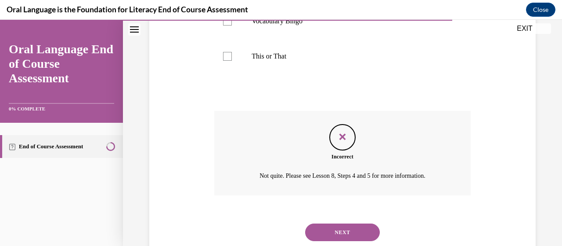
scroll to position [318, 0]
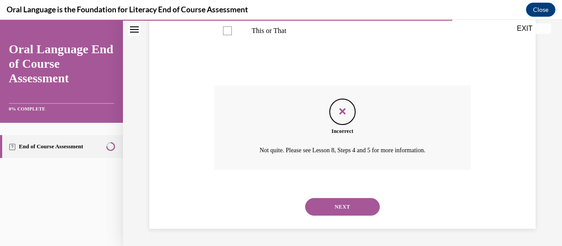
click at [337, 203] on button "NEXT" at bounding box center [342, 207] width 75 height 18
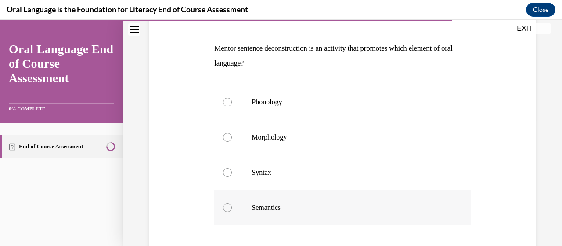
scroll to position [176, 0]
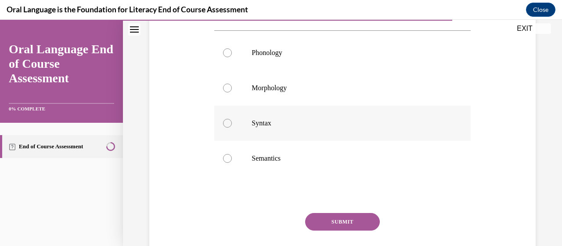
click at [268, 128] on label "Syntax" at bounding box center [342, 122] width 256 height 35
click at [232, 127] on input "Syntax" at bounding box center [227, 123] width 9 height 9
radio input "true"
click at [350, 221] on button "SUBMIT" at bounding box center [342, 222] width 75 height 18
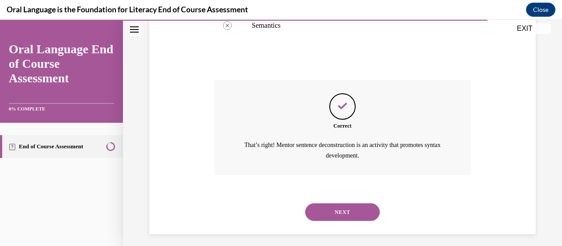
scroll to position [313, 0]
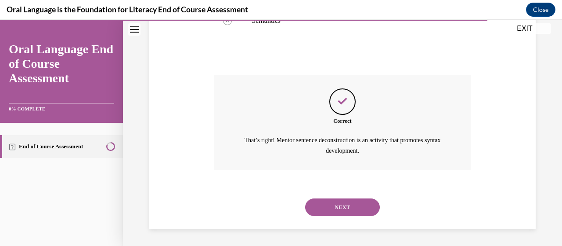
click at [347, 207] on button "NEXT" at bounding box center [342, 207] width 75 height 18
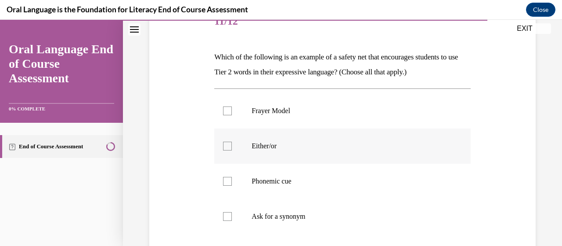
scroll to position [132, 0]
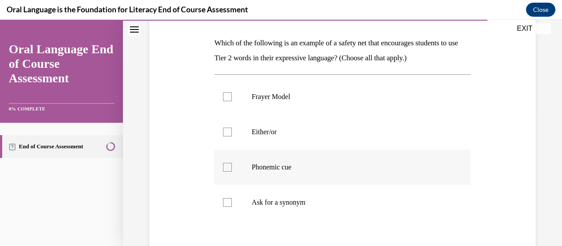
click at [273, 163] on p "Phonemic cue" at bounding box center [350, 167] width 197 height 9
click at [232, 163] on input "Phonemic cue" at bounding box center [227, 167] width 9 height 9
checkbox input "true"
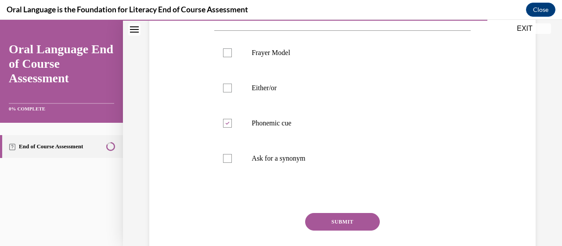
click at [348, 221] on button "SUBMIT" at bounding box center [342, 222] width 75 height 18
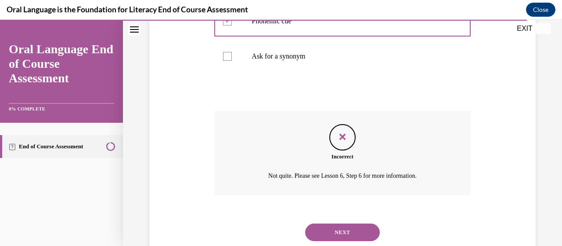
scroll to position [303, 0]
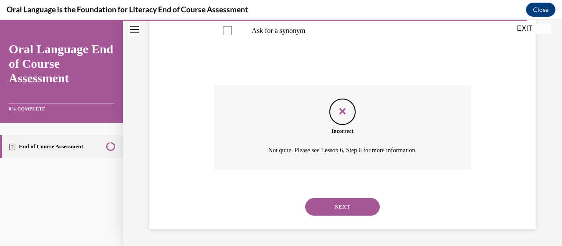
click at [345, 206] on button "NEXT" at bounding box center [342, 207] width 75 height 18
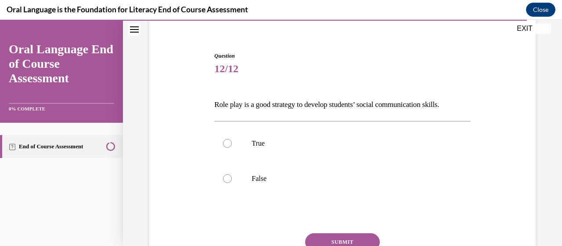
scroll to position [88, 0]
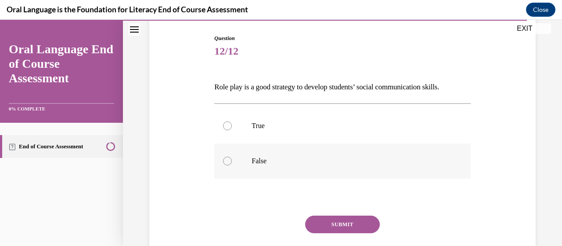
click at [280, 155] on label "False" at bounding box center [342, 160] width 256 height 35
click at [232, 156] on input "False" at bounding box center [227, 160] width 9 height 9
radio input "true"
click at [325, 218] on button "SUBMIT" at bounding box center [342, 224] width 75 height 18
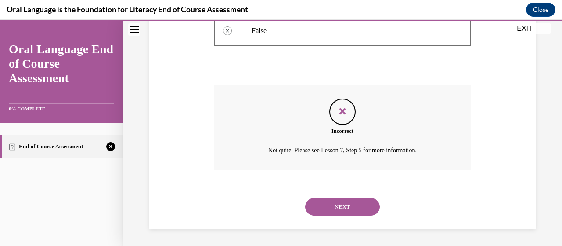
click at [342, 214] on button "NEXT" at bounding box center [342, 207] width 75 height 18
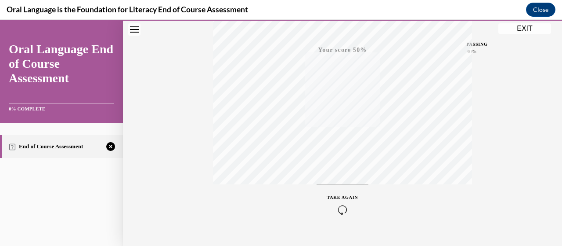
scroll to position [224, 0]
click at [343, 196] on icon "button" at bounding box center [342, 193] width 31 height 10
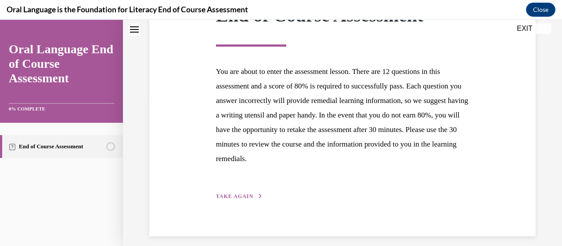
scroll to position [157, 0]
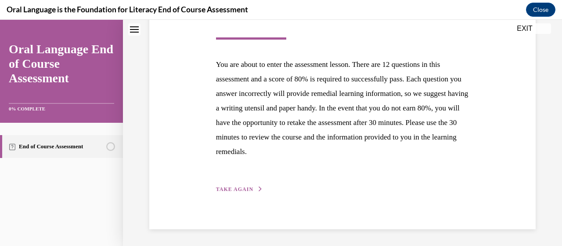
click at [240, 190] on span "TAKE AGAIN" at bounding box center [234, 189] width 37 height 6
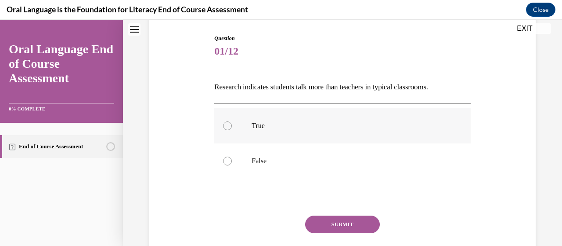
click at [273, 122] on p "True" at bounding box center [350, 125] width 197 height 9
click at [232, 122] on input "True" at bounding box center [227, 125] width 9 height 9
radio input "true"
click at [264, 155] on label "False" at bounding box center [342, 160] width 256 height 35
click at [232, 156] on input "False" at bounding box center [227, 160] width 9 height 9
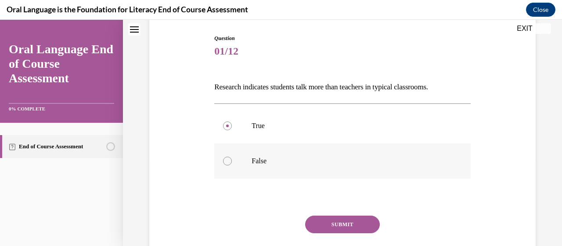
radio input "true"
click at [329, 223] on button "SUBMIT" at bounding box center [342, 224] width 75 height 18
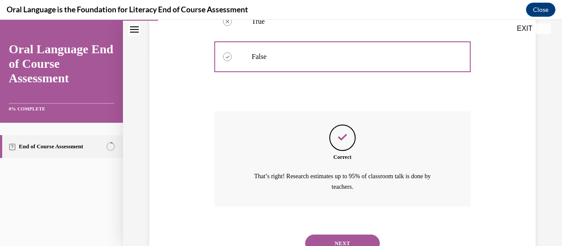
scroll to position [228, 0]
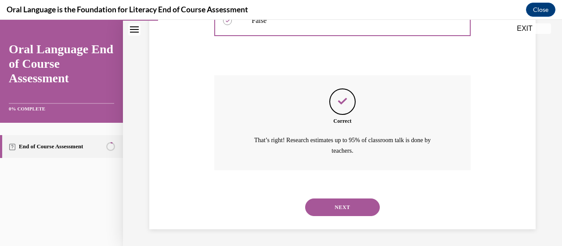
click at [336, 208] on button "NEXT" at bounding box center [342, 207] width 75 height 18
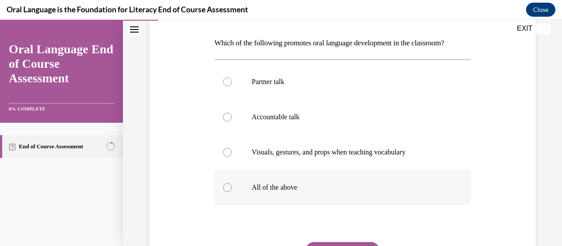
click at [284, 188] on p "All of the above" at bounding box center [350, 187] width 197 height 9
click at [232, 188] on input "All of the above" at bounding box center [227, 187] width 9 height 9
radio input "true"
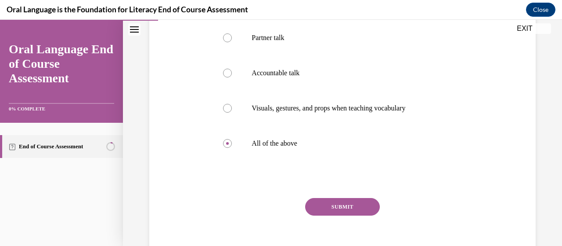
click at [319, 203] on button "SUBMIT" at bounding box center [342, 207] width 75 height 18
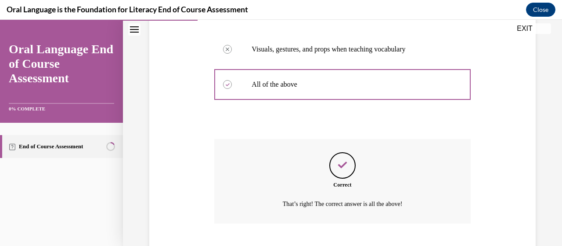
scroll to position [288, 0]
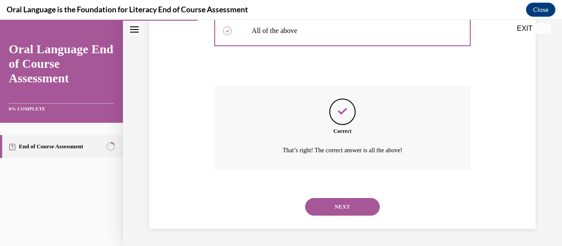
click at [352, 207] on button "NEXT" at bounding box center [342, 207] width 75 height 18
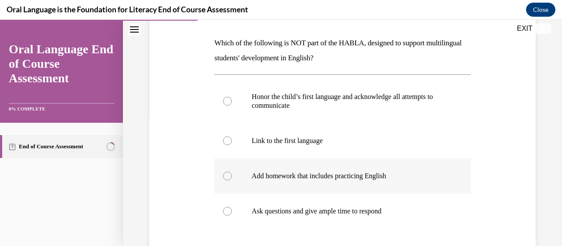
click at [340, 178] on p "Add homework that includes practicing English" at bounding box center [350, 175] width 197 height 9
click at [232, 178] on input "Add homework that includes practicing English" at bounding box center [227, 175] width 9 height 9
radio input "true"
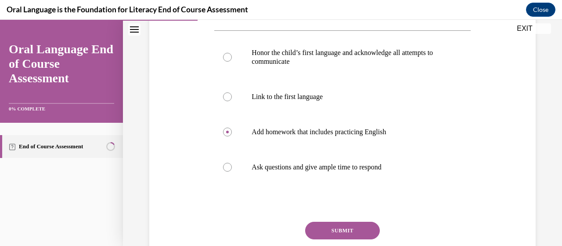
click at [340, 228] on button "SUBMIT" at bounding box center [342, 230] width 75 height 18
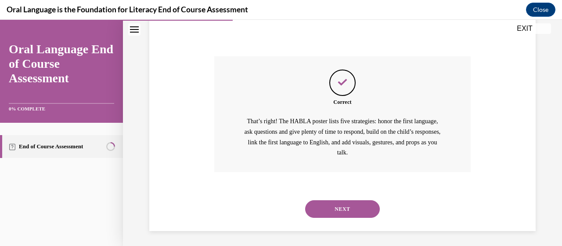
scroll to position [343, 0]
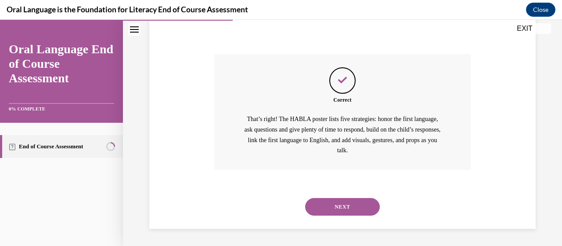
click at [343, 208] on button "NEXT" at bounding box center [342, 207] width 75 height 18
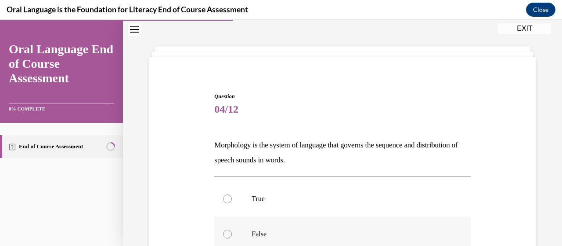
scroll to position [44, 0]
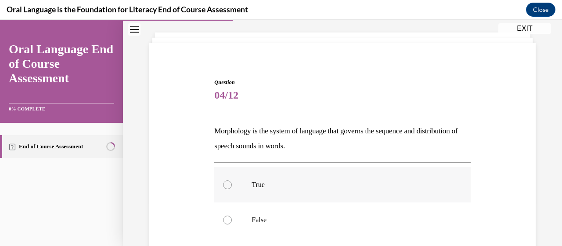
click at [285, 185] on p "True" at bounding box center [350, 184] width 197 height 9
click at [232, 185] on input "True" at bounding box center [227, 184] width 9 height 9
radio input "true"
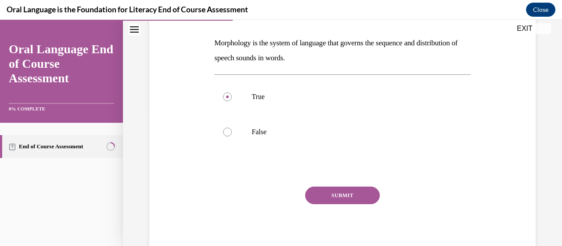
click at [348, 193] on button "SUBMIT" at bounding box center [342, 195] width 75 height 18
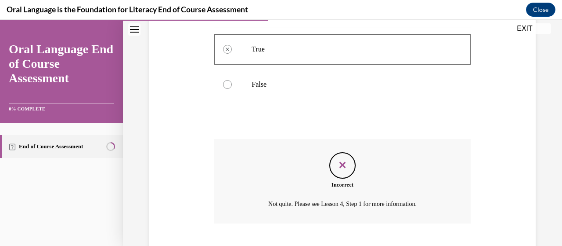
scroll to position [233, 0]
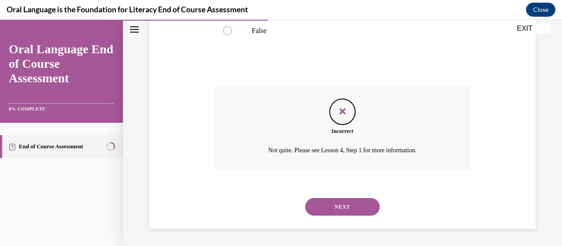
click at [347, 204] on button "NEXT" at bounding box center [342, 207] width 75 height 18
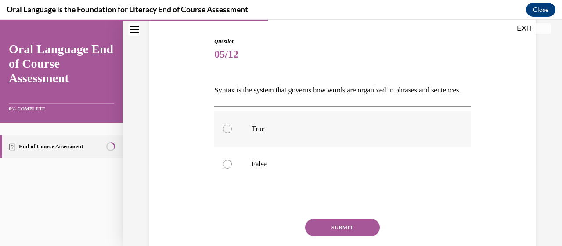
scroll to position [88, 0]
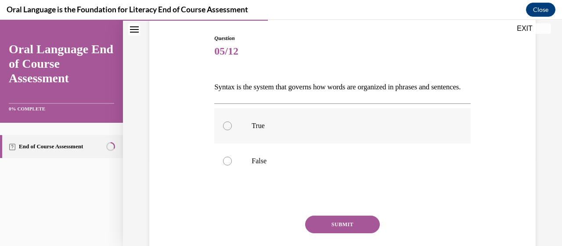
click at [264, 143] on label "True" at bounding box center [342, 125] width 256 height 35
click at [232, 130] on input "True" at bounding box center [227, 125] width 9 height 9
radio input "true"
click at [329, 233] on button "SUBMIT" at bounding box center [342, 224] width 75 height 18
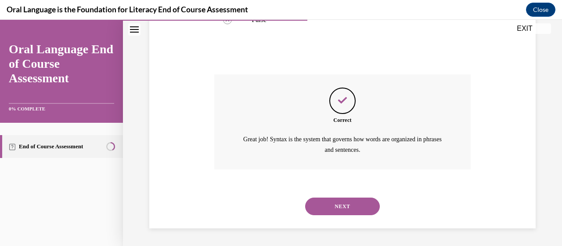
scroll to position [243, 0]
click at [334, 202] on button "NEXT" at bounding box center [342, 206] width 75 height 18
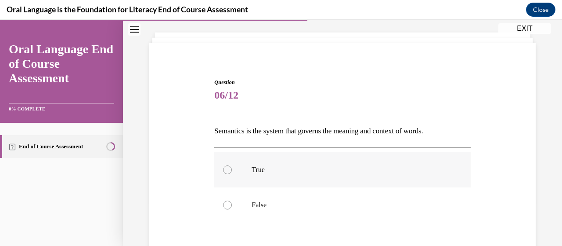
click at [247, 168] on label "True" at bounding box center [342, 169] width 256 height 35
click at [232, 168] on input "True" at bounding box center [227, 169] width 9 height 9
radio input "true"
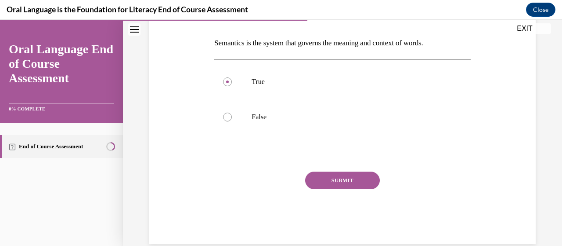
click at [322, 181] on button "SUBMIT" at bounding box center [342, 180] width 75 height 18
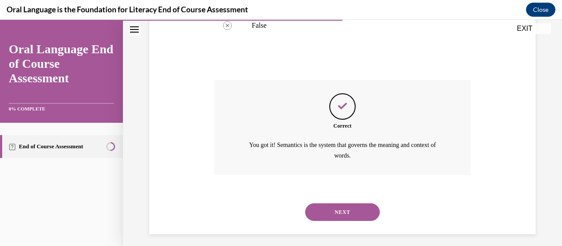
scroll to position [228, 0]
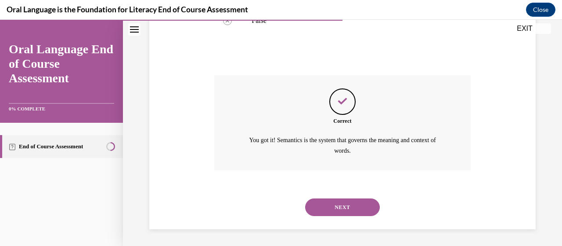
click at [327, 204] on button "NEXT" at bounding box center [342, 207] width 75 height 18
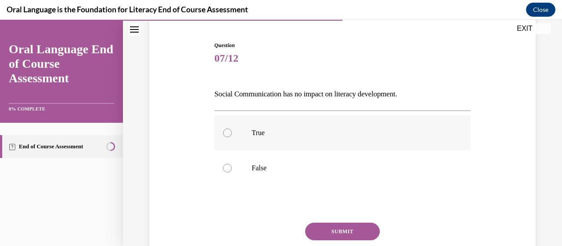
scroll to position [88, 0]
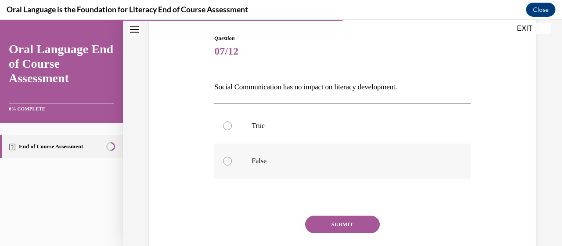
click at [279, 170] on label "False" at bounding box center [342, 160] width 256 height 35
click at [232, 165] on input "False" at bounding box center [227, 160] width 9 height 9
radio input "true"
click at [332, 222] on button "SUBMIT" at bounding box center [342, 224] width 75 height 18
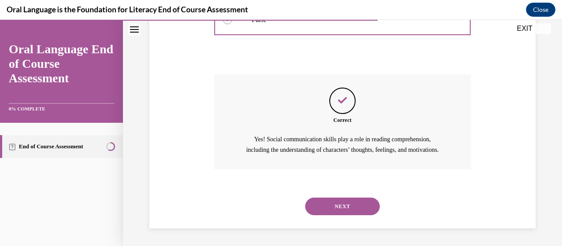
scroll to position [239, 0]
click at [339, 206] on button "NEXT" at bounding box center [342, 206] width 75 height 18
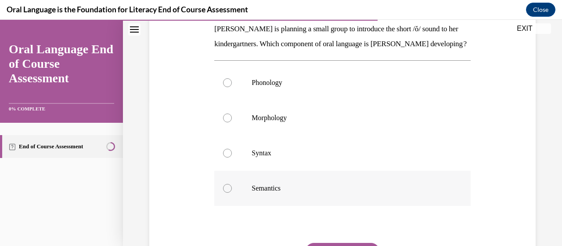
scroll to position [132, 0]
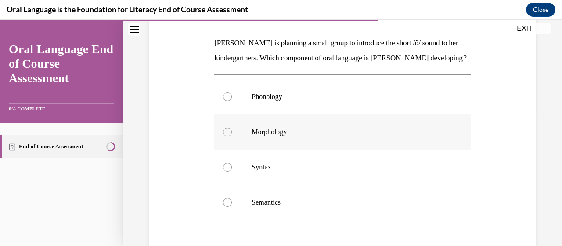
click at [279, 136] on p "Morphology" at bounding box center [350, 131] width 197 height 9
click at [232, 136] on input "Morphology" at bounding box center [227, 131] width 9 height 9
radio input "true"
click at [269, 101] on p "Phonology" at bounding box center [350, 96] width 197 height 9
click at [232, 101] on input "Phonology" at bounding box center [227, 96] width 9 height 9
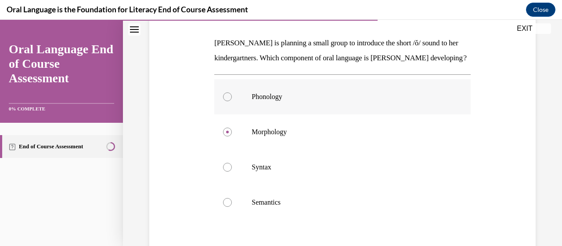
radio input "true"
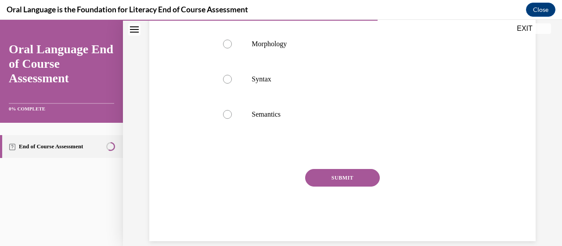
click at [344, 186] on button "SUBMIT" at bounding box center [342, 178] width 75 height 18
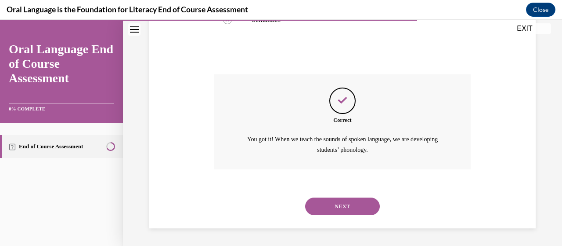
scroll to position [328, 0]
click at [344, 210] on button "NEXT" at bounding box center [342, 206] width 75 height 18
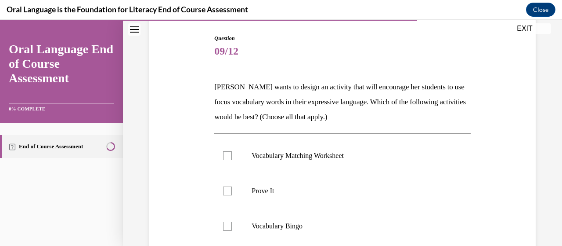
scroll to position [176, 0]
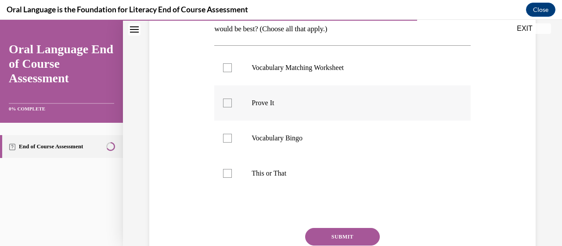
click at [265, 103] on p "Prove It" at bounding box center [350, 102] width 197 height 9
click at [232, 103] on input "Prove It" at bounding box center [227, 102] width 9 height 9
checkbox input "true"
click at [323, 235] on button "SUBMIT" at bounding box center [342, 237] width 75 height 18
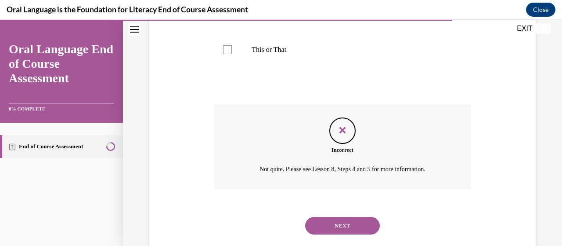
scroll to position [318, 0]
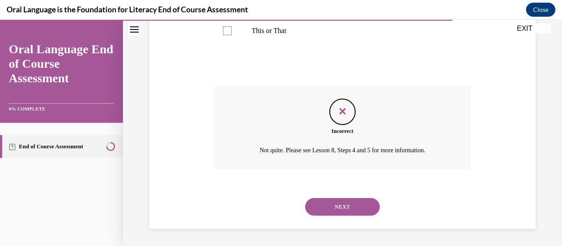
click at [331, 204] on button "NEXT" at bounding box center [342, 207] width 75 height 18
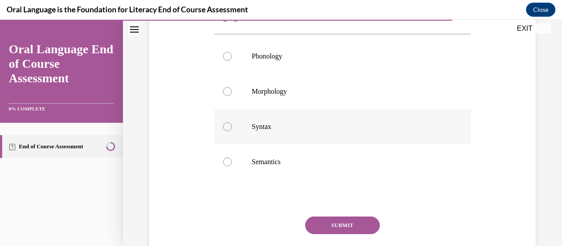
scroll to position [176, 0]
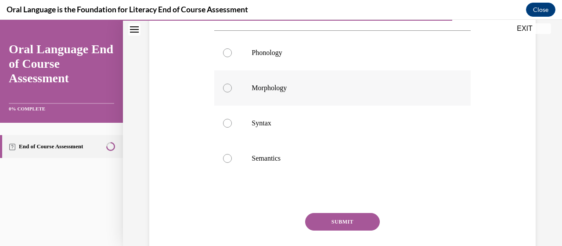
click at [270, 89] on p "Morphology" at bounding box center [350, 87] width 197 height 9
click at [232, 89] on input "Morphology" at bounding box center [227, 87] width 9 height 9
radio input "true"
click at [335, 219] on button "SUBMIT" at bounding box center [342, 222] width 75 height 18
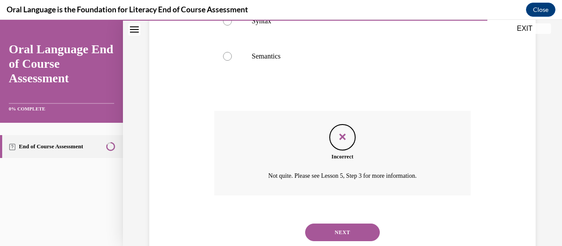
scroll to position [303, 0]
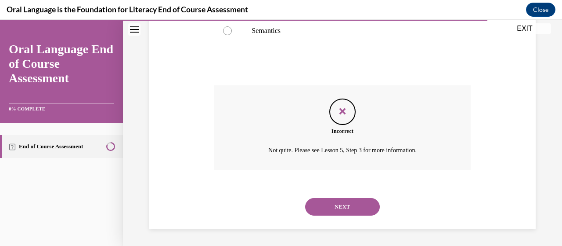
click at [340, 209] on button "NEXT" at bounding box center [342, 207] width 75 height 18
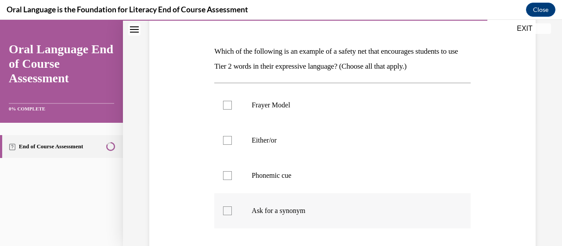
scroll to position [132, 0]
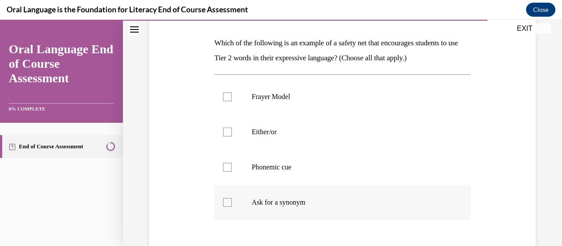
click at [289, 202] on p "Ask for a synonym" at bounding box center [350, 202] width 197 height 9
click at [232, 202] on input "Ask for a synonym" at bounding box center [227, 202] width 9 height 9
checkbox input "true"
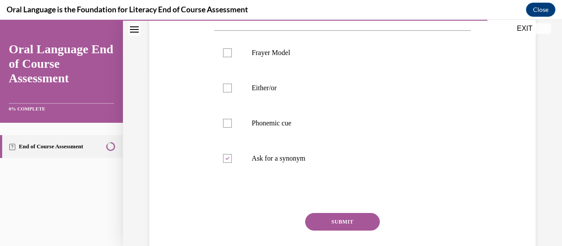
click at [353, 220] on button "SUBMIT" at bounding box center [342, 222] width 75 height 18
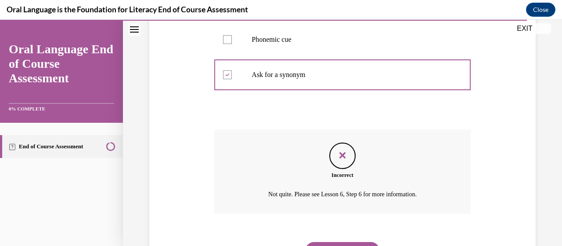
scroll to position [303, 0]
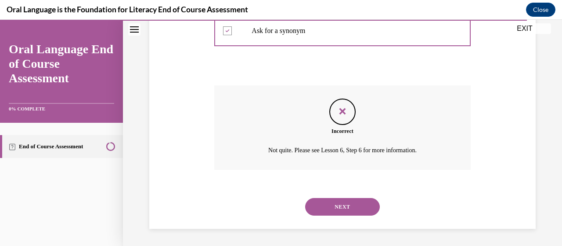
click at [335, 201] on button "NEXT" at bounding box center [342, 207] width 75 height 18
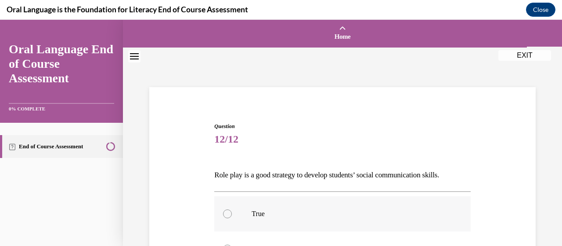
scroll to position [88, 0]
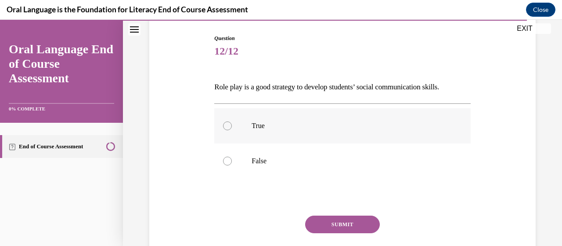
click at [263, 128] on p "True" at bounding box center [350, 125] width 197 height 9
click at [232, 128] on input "True" at bounding box center [227, 125] width 9 height 9
radio input "true"
click at [313, 223] on button "SUBMIT" at bounding box center [342, 224] width 75 height 18
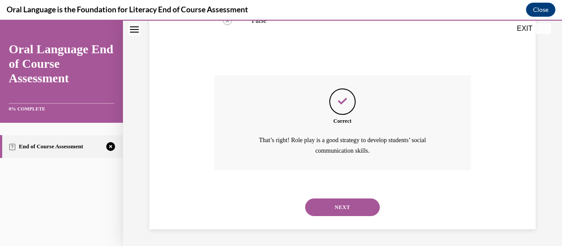
click at [328, 214] on button "NEXT" at bounding box center [342, 207] width 75 height 18
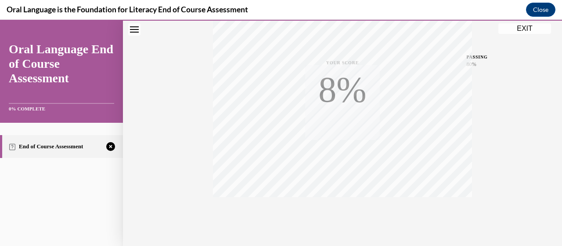
scroll to position [224, 0]
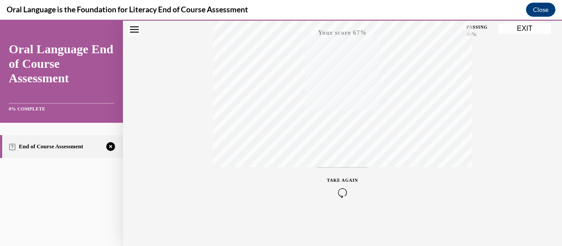
click at [338, 193] on icon "button" at bounding box center [342, 193] width 31 height 10
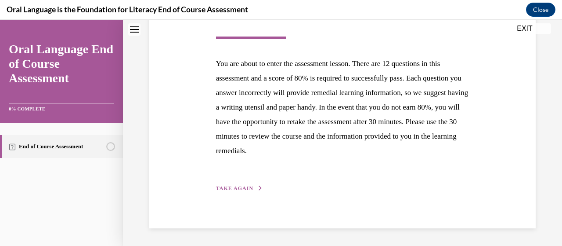
scroll to position [137, 0]
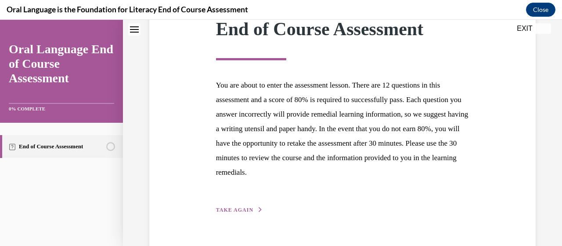
click at [225, 209] on span "TAKE AGAIN" at bounding box center [234, 210] width 37 height 6
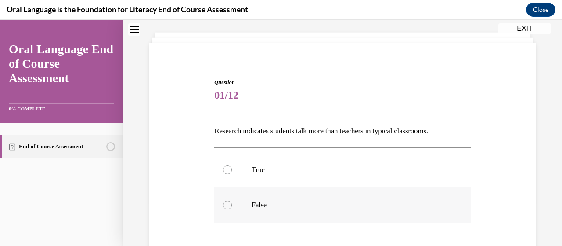
click at [256, 203] on p "False" at bounding box center [350, 204] width 197 height 9
click at [232, 203] on input "False" at bounding box center [227, 204] width 9 height 9
radio input "true"
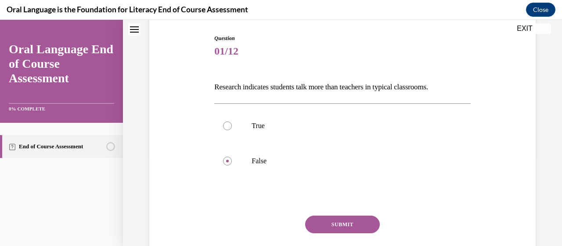
click at [363, 222] on button "SUBMIT" at bounding box center [342, 224] width 75 height 18
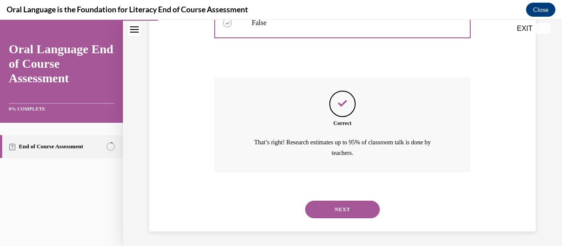
scroll to position [228, 0]
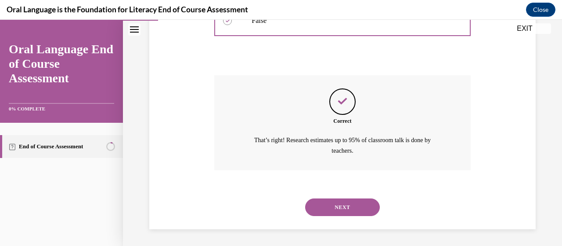
click at [355, 204] on button "NEXT" at bounding box center [342, 207] width 75 height 18
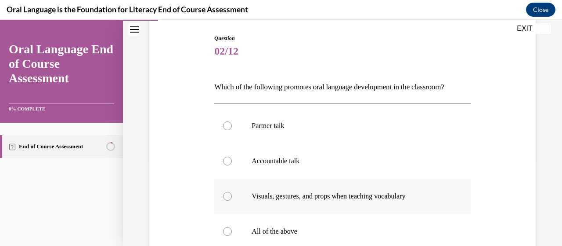
scroll to position [176, 0]
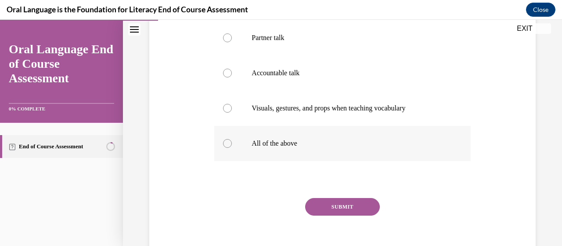
click at [276, 150] on label "All of the above" at bounding box center [342, 143] width 256 height 35
click at [232, 148] on input "All of the above" at bounding box center [227, 143] width 9 height 9
radio input "true"
click at [325, 203] on button "SUBMIT" at bounding box center [342, 207] width 75 height 18
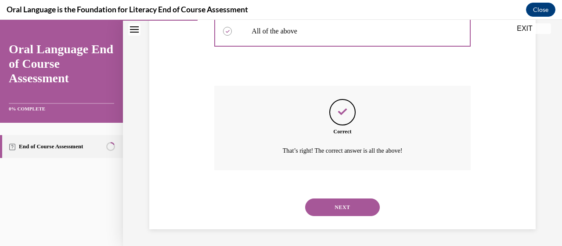
scroll to position [288, 0]
click at [330, 205] on button "NEXT" at bounding box center [342, 207] width 75 height 18
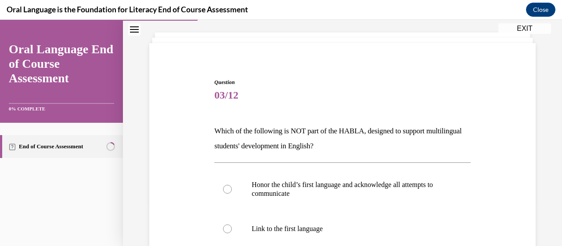
scroll to position [88, 0]
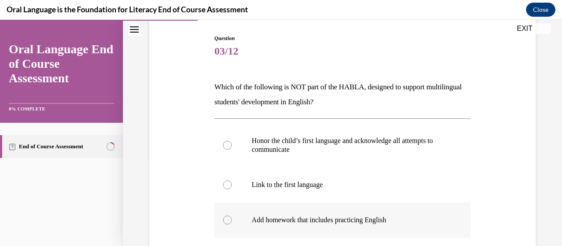
click at [305, 214] on label "Add homework that includes practicing English" at bounding box center [342, 219] width 256 height 35
click at [232, 215] on input "Add homework that includes practicing English" at bounding box center [227, 219] width 9 height 9
radio input "true"
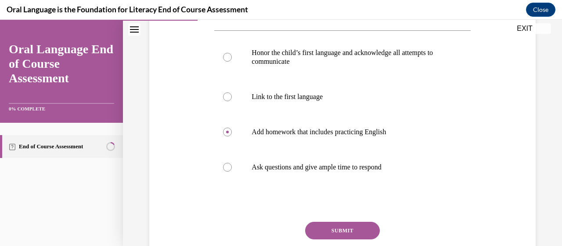
click at [351, 225] on button "SUBMIT" at bounding box center [342, 230] width 75 height 18
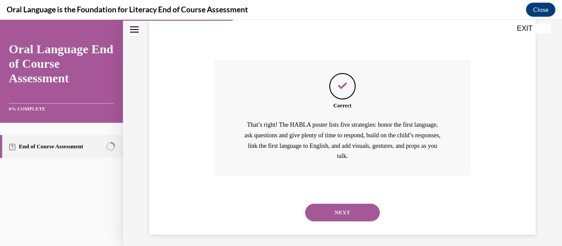
scroll to position [343, 0]
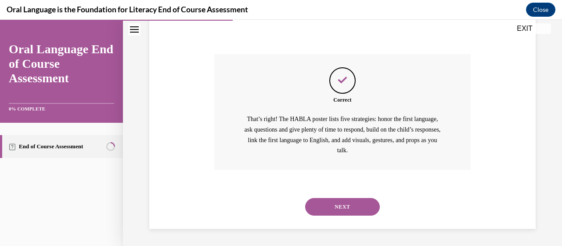
click at [345, 214] on button "NEXT" at bounding box center [342, 207] width 75 height 18
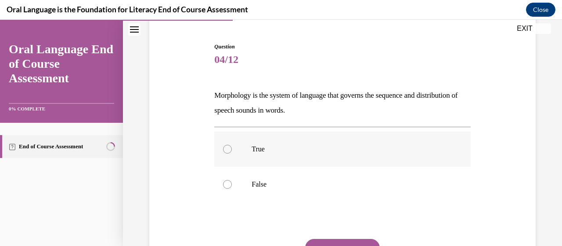
scroll to position [88, 0]
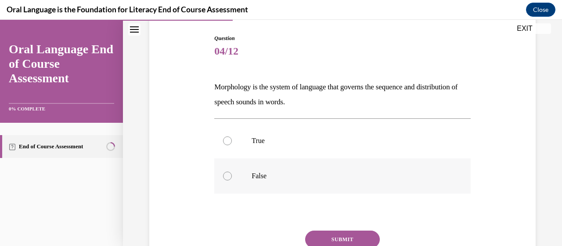
click at [268, 178] on p "False" at bounding box center [350, 175] width 197 height 9
click at [232, 178] on input "False" at bounding box center [227, 175] width 9 height 9
radio input "true"
click at [322, 234] on button "SUBMIT" at bounding box center [342, 239] width 75 height 18
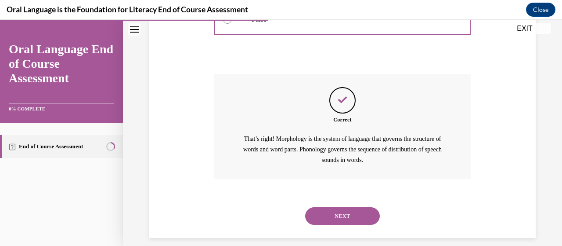
scroll to position [254, 0]
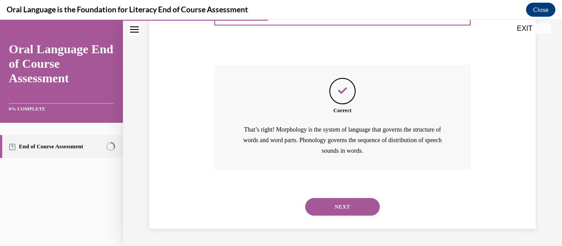
click at [330, 207] on button "NEXT" at bounding box center [342, 207] width 75 height 18
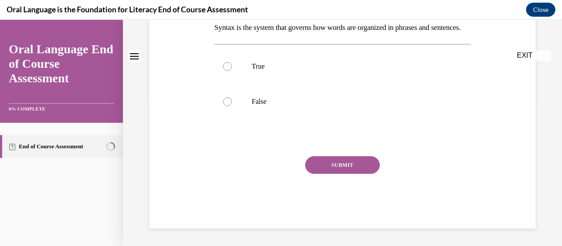
scroll to position [0, 0]
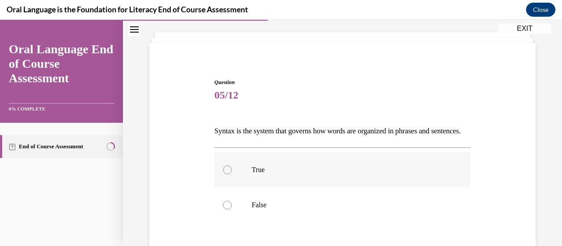
click at [266, 180] on label "True" at bounding box center [342, 169] width 256 height 35
click at [232, 174] on input "True" at bounding box center [227, 169] width 9 height 9
radio input "true"
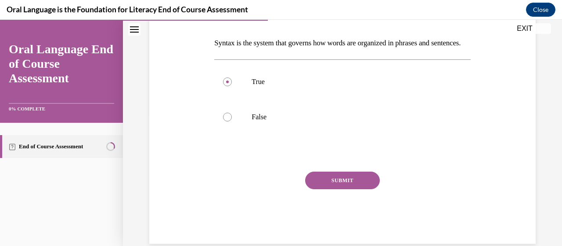
click at [336, 189] on button "SUBMIT" at bounding box center [342, 180] width 75 height 18
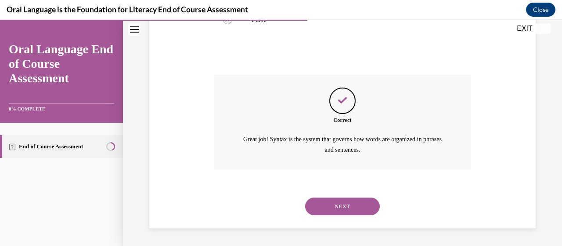
scroll to position [243, 0]
click at [336, 207] on button "NEXT" at bounding box center [342, 206] width 75 height 18
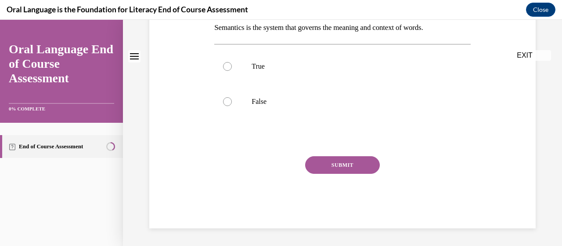
scroll to position [0, 0]
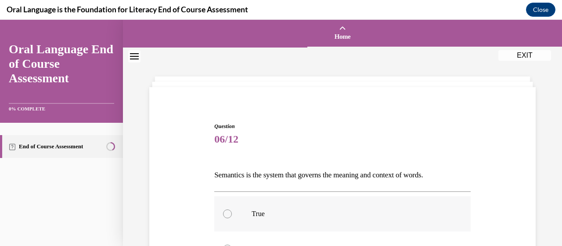
click at [268, 205] on label "True" at bounding box center [342, 213] width 256 height 35
click at [232, 209] on input "True" at bounding box center [227, 213] width 9 height 9
radio input "true"
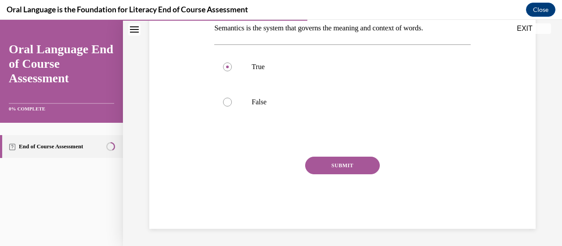
click at [345, 168] on button "SUBMIT" at bounding box center [342, 165] width 75 height 18
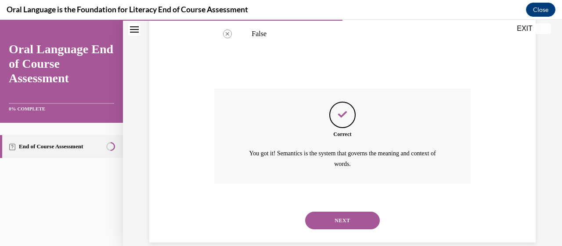
scroll to position [228, 0]
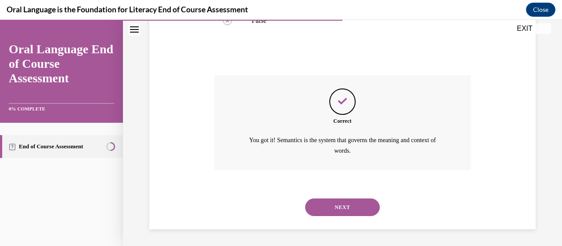
click at [340, 201] on button "NEXT" at bounding box center [342, 207] width 75 height 18
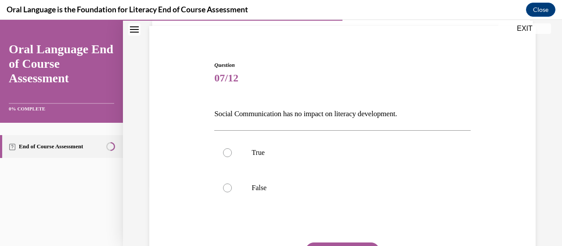
scroll to position [132, 0]
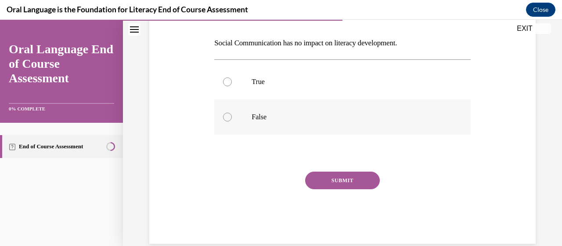
click at [263, 113] on p "False" at bounding box center [350, 116] width 197 height 9
click at [232, 113] on input "False" at bounding box center [227, 116] width 9 height 9
radio input "true"
click at [351, 178] on button "SUBMIT" at bounding box center [342, 180] width 75 height 18
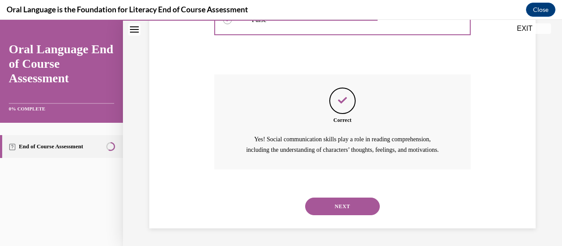
scroll to position [239, 0]
click at [333, 202] on button "NEXT" at bounding box center [342, 206] width 75 height 18
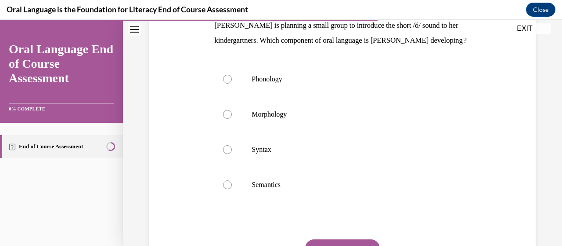
scroll to position [176, 0]
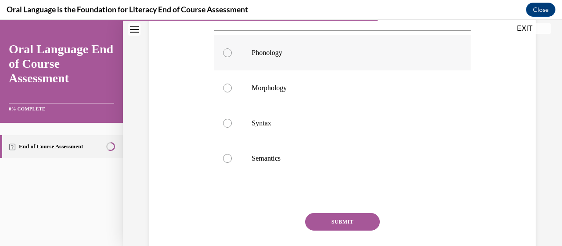
click at [266, 57] on p "Phonology" at bounding box center [350, 52] width 197 height 9
click at [232, 57] on input "Phonology" at bounding box center [227, 52] width 9 height 9
radio input "true"
click at [331, 230] on button "SUBMIT" at bounding box center [342, 222] width 75 height 18
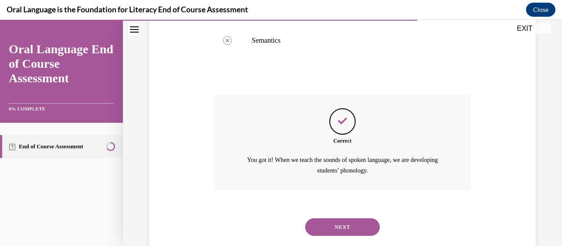
scroll to position [328, 0]
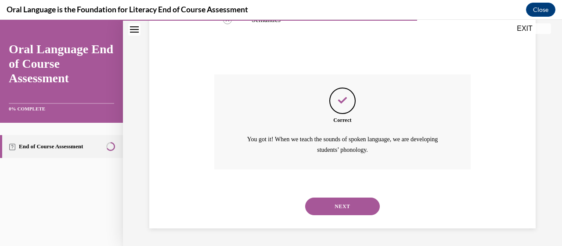
click at [344, 213] on button "NEXT" at bounding box center [342, 206] width 75 height 18
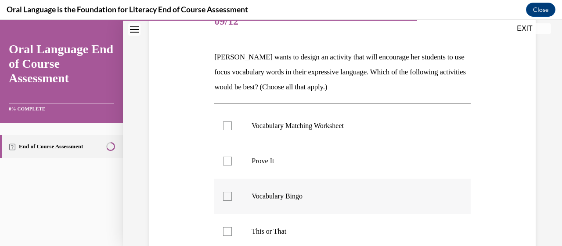
scroll to position [132, 0]
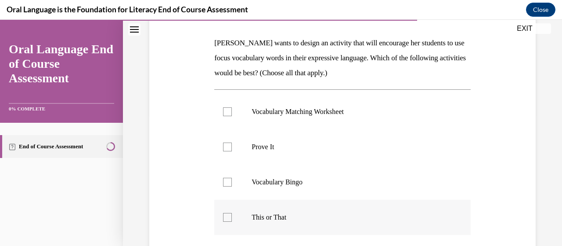
click at [279, 215] on p "This or That" at bounding box center [350, 217] width 197 height 9
click at [232, 215] on input "This or That" at bounding box center [227, 217] width 9 height 9
checkbox input "true"
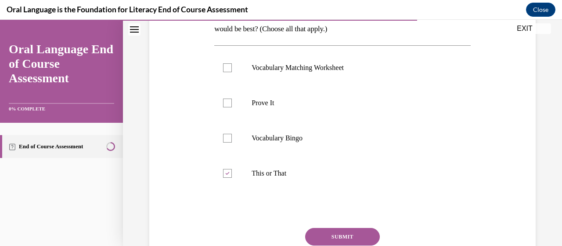
click at [329, 231] on button "SUBMIT" at bounding box center [342, 237] width 75 height 18
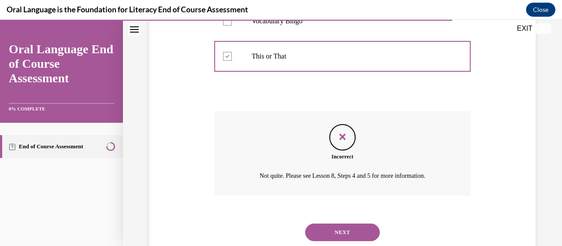
scroll to position [318, 0]
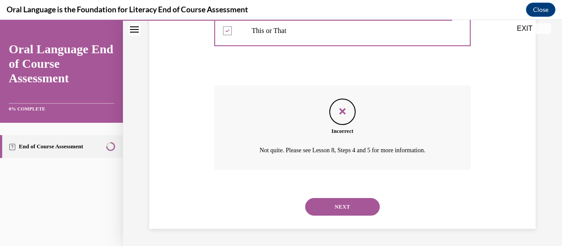
click at [344, 204] on button "NEXT" at bounding box center [342, 207] width 75 height 18
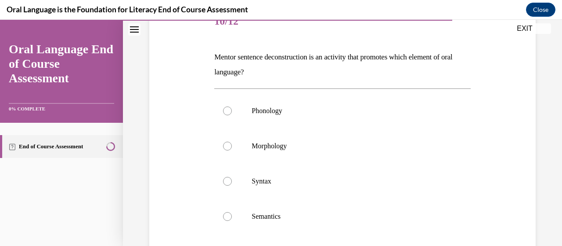
scroll to position [132, 0]
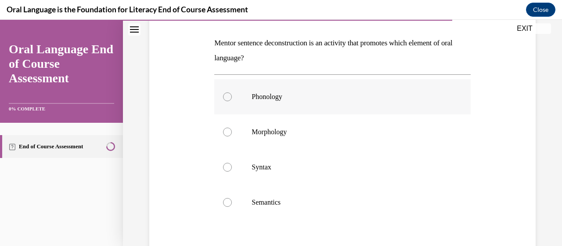
click at [274, 98] on p "Phonology" at bounding box center [350, 96] width 197 height 9
click at [232, 98] on input "Phonology" at bounding box center [227, 96] width 9 height 9
radio input "true"
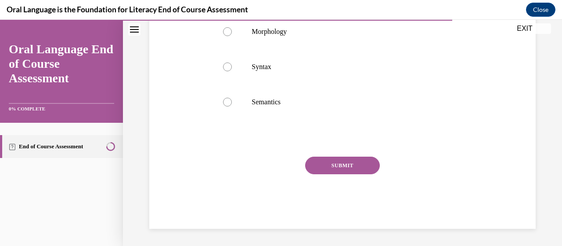
click at [334, 164] on button "SUBMIT" at bounding box center [342, 165] width 75 height 18
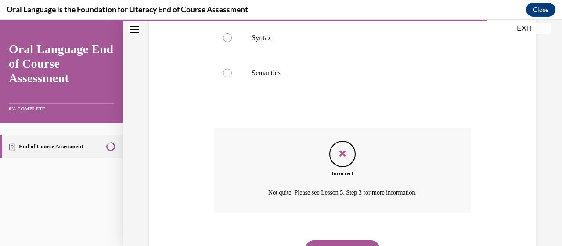
scroll to position [303, 0]
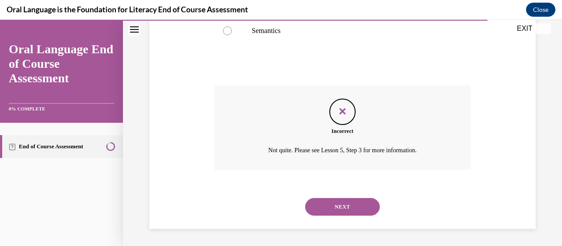
click at [367, 207] on button "NEXT" at bounding box center [342, 207] width 75 height 18
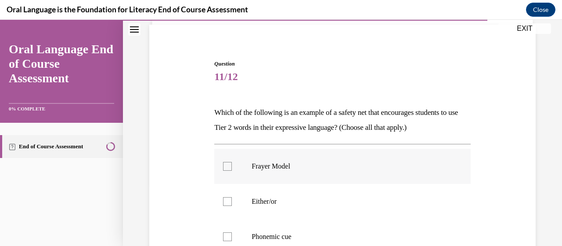
scroll to position [132, 0]
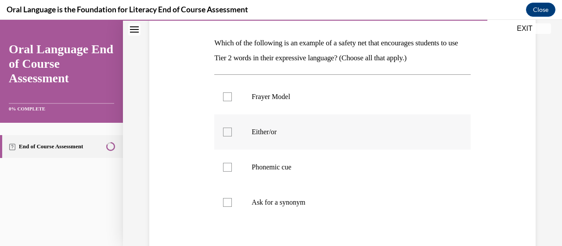
click at [272, 132] on p "Either/or" at bounding box center [350, 131] width 197 height 9
click at [232, 132] on input "Either/or" at bounding box center [227, 131] width 9 height 9
checkbox input "true"
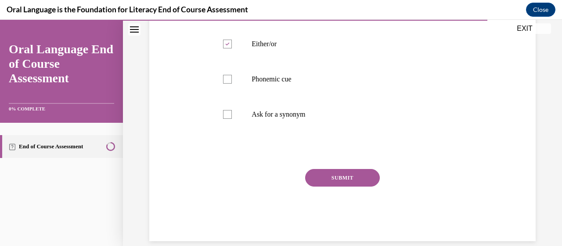
click at [343, 175] on button "SUBMIT" at bounding box center [342, 178] width 75 height 18
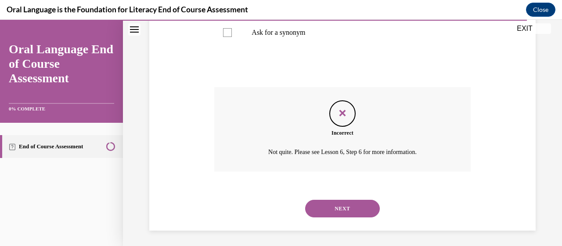
scroll to position [303, 0]
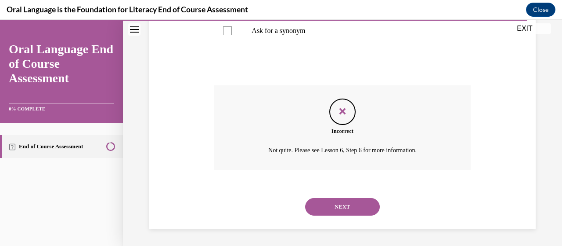
click at [344, 203] on button "NEXT" at bounding box center [342, 207] width 75 height 18
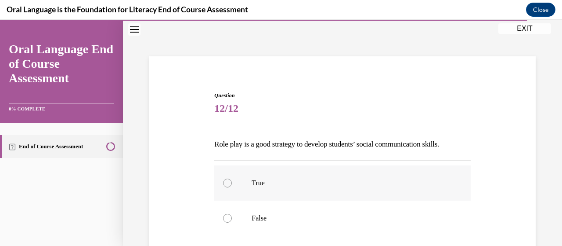
scroll to position [88, 0]
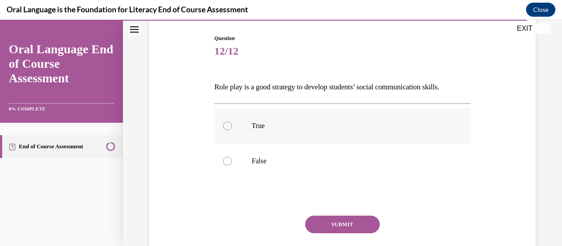
click at [267, 119] on label "True" at bounding box center [342, 125] width 256 height 35
click at [232, 121] on input "True" at bounding box center [227, 125] width 9 height 9
radio input "true"
click at [322, 215] on button "SUBMIT" at bounding box center [342, 224] width 75 height 18
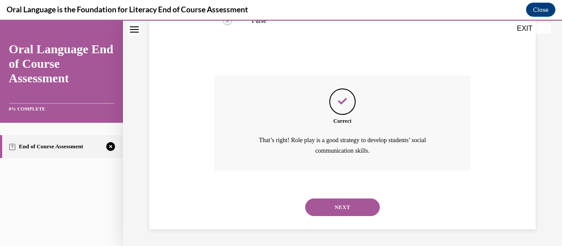
click at [334, 202] on button "NEXT" at bounding box center [342, 207] width 75 height 18
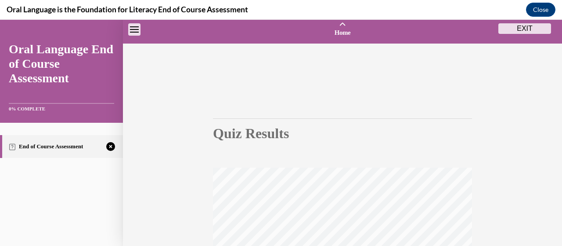
scroll to position [92, 0]
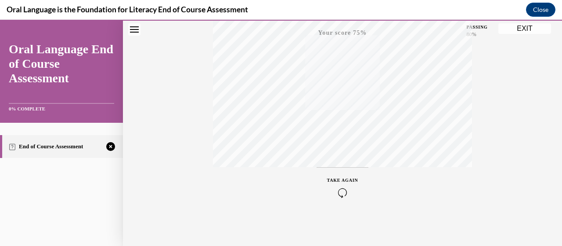
click at [343, 182] on div "TAKE AGAIN" at bounding box center [342, 187] width 31 height 21
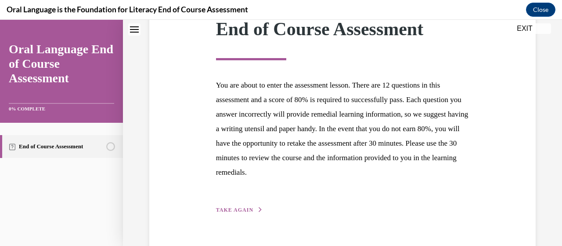
scroll to position [157, 0]
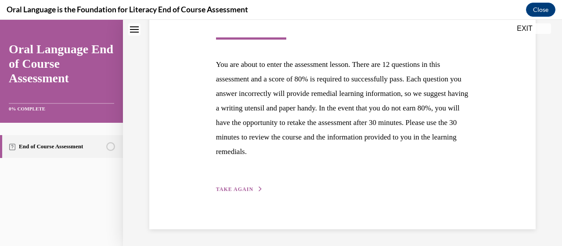
click at [232, 188] on span "TAKE AGAIN" at bounding box center [234, 189] width 37 height 6
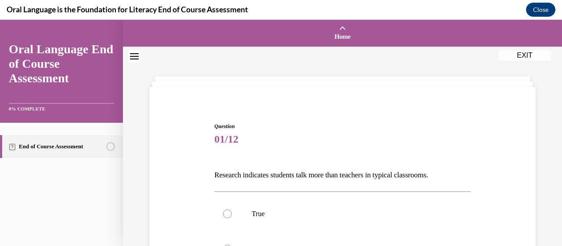
scroll to position [88, 0]
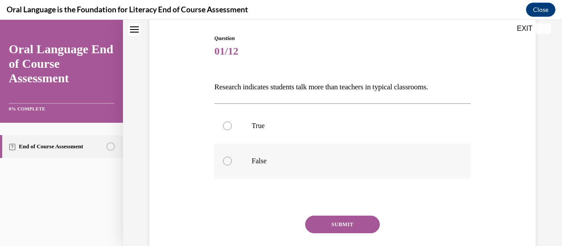
click at [261, 164] on p "False" at bounding box center [350, 160] width 197 height 9
click at [232, 164] on input "False" at bounding box center [227, 160] width 9 height 9
radio input "true"
click at [340, 220] on button "SUBMIT" at bounding box center [342, 224] width 75 height 18
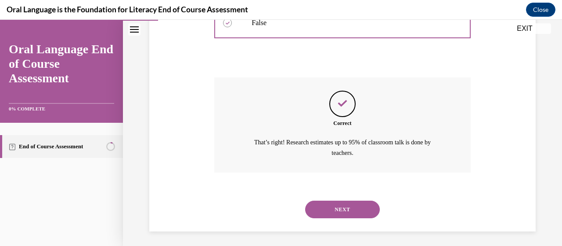
scroll to position [228, 0]
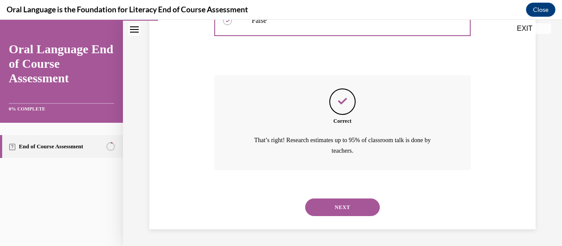
click at [335, 206] on button "NEXT" at bounding box center [342, 207] width 75 height 18
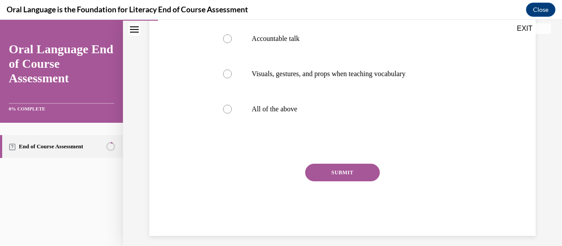
scroll to position [217, 0]
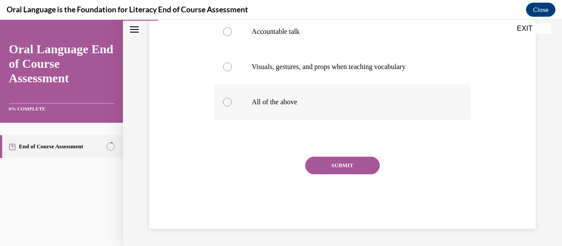
click at [266, 103] on p "All of the above" at bounding box center [350, 102] width 197 height 9
click at [232, 103] on input "All of the above" at bounding box center [227, 102] width 9 height 9
radio input "true"
click at [329, 167] on button "SUBMIT" at bounding box center [342, 165] width 75 height 18
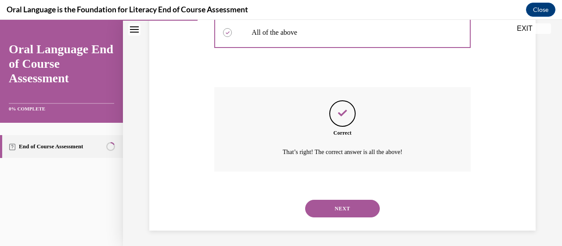
scroll to position [288, 0]
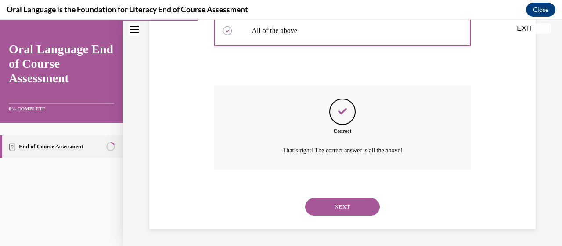
click at [322, 206] on button "NEXT" at bounding box center [342, 207] width 75 height 18
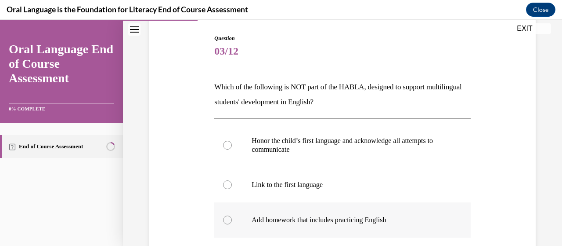
click at [294, 220] on p "Add homework that includes practicing English" at bounding box center [350, 219] width 197 height 9
click at [232, 220] on input "Add homework that includes practicing English" at bounding box center [227, 219] width 9 height 9
radio input "true"
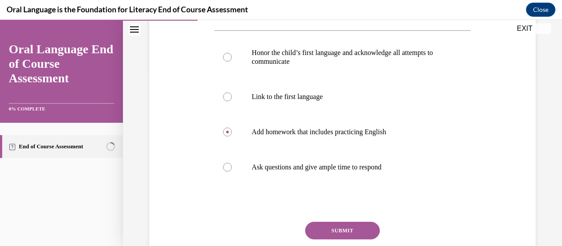
click at [336, 228] on button "SUBMIT" at bounding box center [342, 230] width 75 height 18
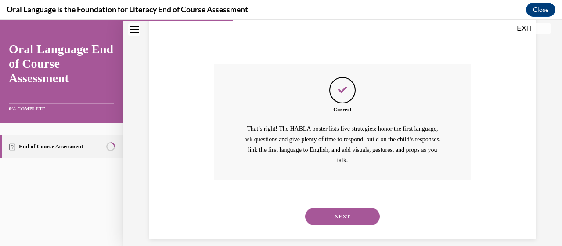
scroll to position [343, 0]
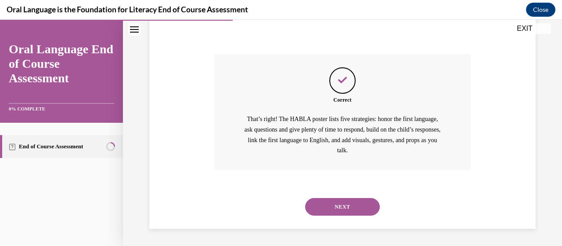
click at [324, 212] on button "NEXT" at bounding box center [342, 207] width 75 height 18
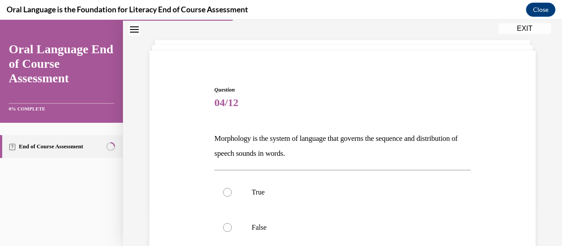
scroll to position [88, 0]
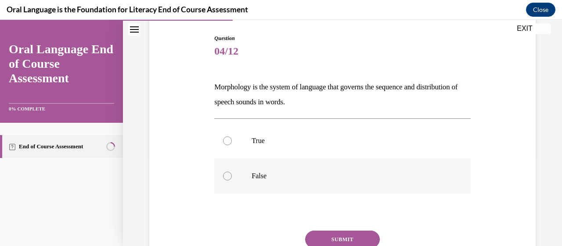
click at [258, 174] on p "False" at bounding box center [350, 175] width 197 height 9
click at [232, 174] on input "False" at bounding box center [227, 175] width 9 height 9
radio input "true"
click at [348, 236] on button "SUBMIT" at bounding box center [342, 239] width 75 height 18
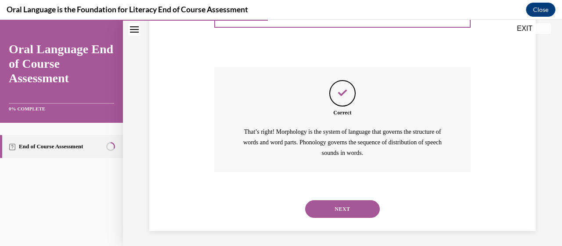
scroll to position [254, 0]
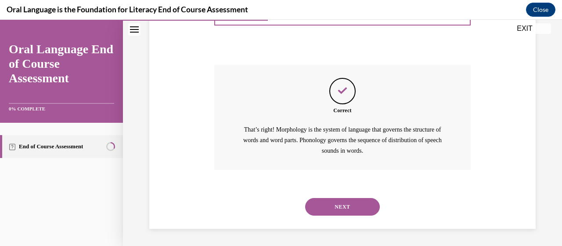
click at [335, 209] on button "NEXT" at bounding box center [342, 207] width 75 height 18
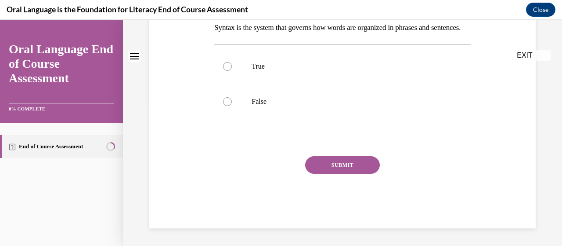
scroll to position [0, 0]
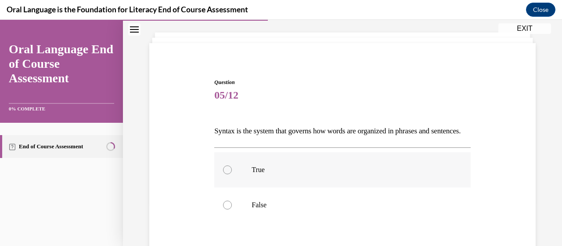
click at [256, 174] on label "True" at bounding box center [342, 169] width 256 height 35
click at [232, 174] on input "True" at bounding box center [227, 169] width 9 height 9
radio input "true"
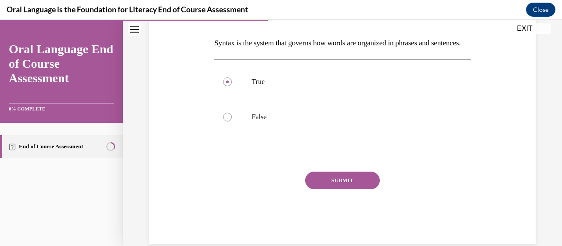
click at [329, 189] on button "SUBMIT" at bounding box center [342, 180] width 75 height 18
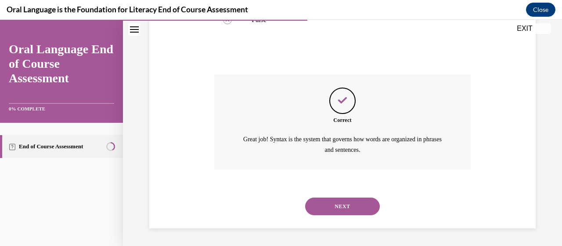
scroll to position [243, 0]
click at [328, 206] on button "NEXT" at bounding box center [342, 206] width 75 height 18
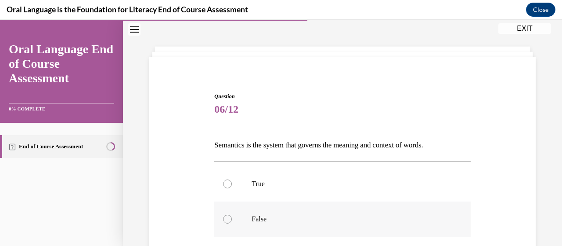
scroll to position [44, 0]
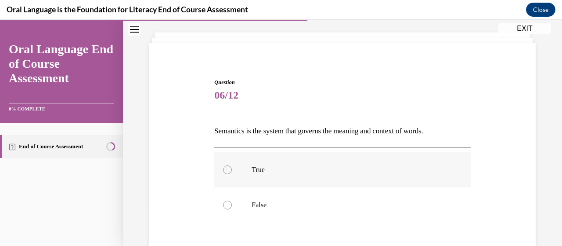
click at [252, 162] on label "True" at bounding box center [342, 169] width 256 height 35
click at [232, 165] on input "True" at bounding box center [227, 169] width 9 height 9
radio input "true"
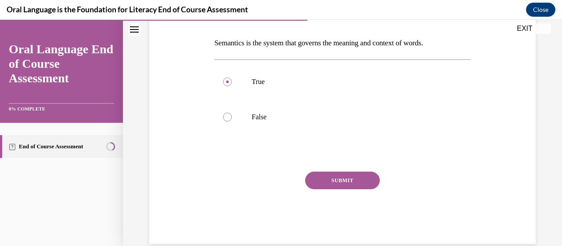
click at [333, 179] on button "SUBMIT" at bounding box center [342, 180] width 75 height 18
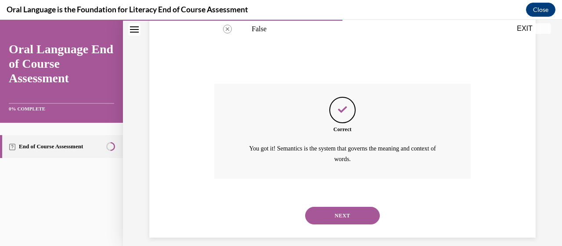
scroll to position [228, 0]
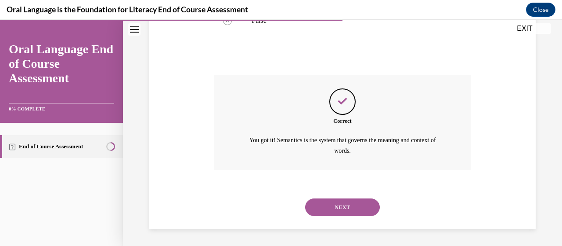
click at [332, 203] on button "NEXT" at bounding box center [342, 207] width 75 height 18
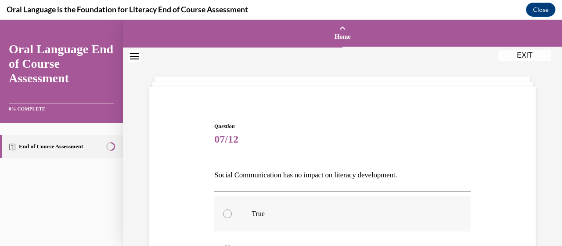
scroll to position [88, 0]
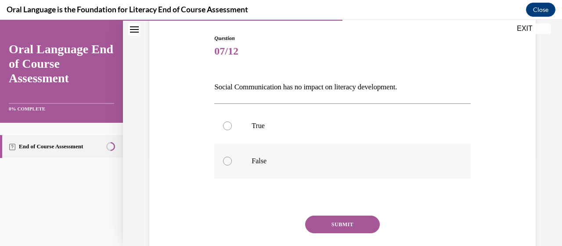
click at [268, 161] on p "False" at bounding box center [350, 160] width 197 height 9
click at [232, 161] on input "False" at bounding box center [227, 160] width 9 height 9
radio input "true"
click at [341, 217] on button "SUBMIT" at bounding box center [342, 224] width 75 height 18
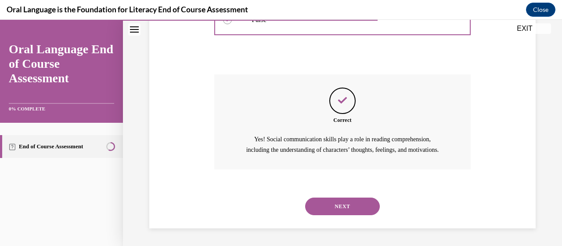
click at [340, 210] on button "NEXT" at bounding box center [342, 206] width 75 height 18
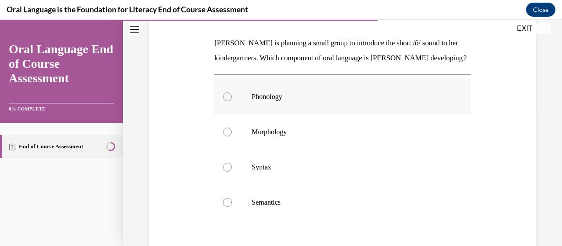
click at [271, 101] on p "Phonology" at bounding box center [350, 96] width 197 height 9
click at [232, 101] on input "Phonology" at bounding box center [227, 96] width 9 height 9
radio input "true"
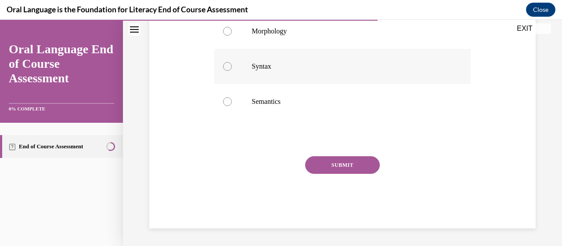
click at [344, 163] on button "SUBMIT" at bounding box center [342, 165] width 75 height 18
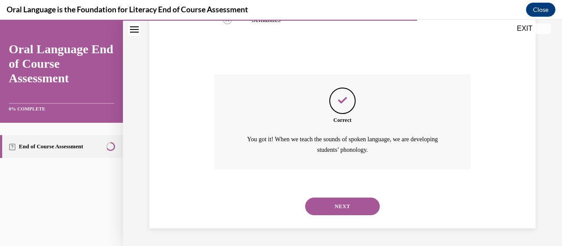
click at [333, 207] on button "NEXT" at bounding box center [342, 206] width 75 height 18
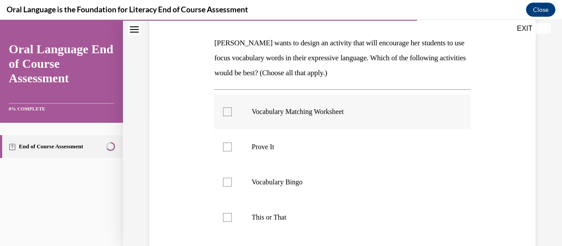
click at [227, 109] on div at bounding box center [227, 111] width 9 height 9
click at [227, 109] on input "Vocabulary Matching Worksheet" at bounding box center [227, 111] width 9 height 9
checkbox input "true"
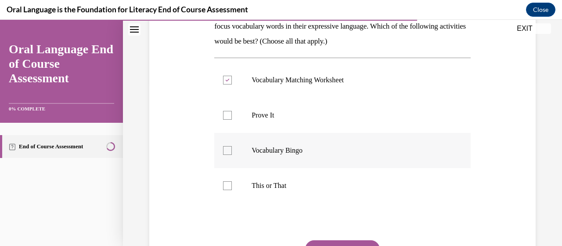
scroll to position [176, 0]
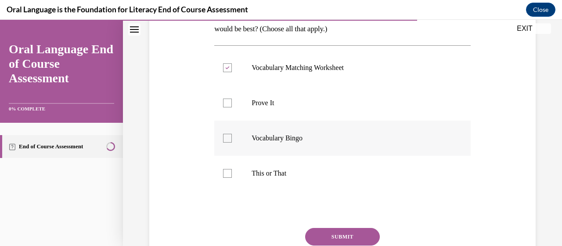
click at [225, 138] on div at bounding box center [227, 138] width 9 height 9
click at [225, 138] on input "Vocabulary Bingo" at bounding box center [227, 138] width 9 height 9
checkbox input "true"
click at [326, 231] on button "SUBMIT" at bounding box center [342, 237] width 75 height 18
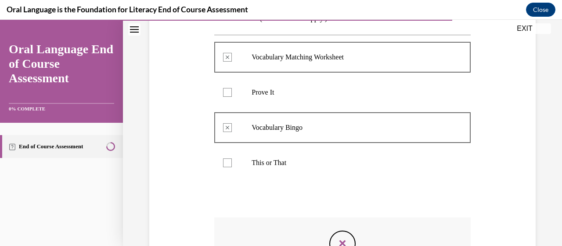
scroll to position [318, 0]
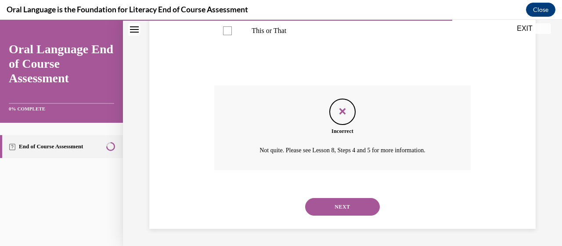
click at [333, 210] on button "NEXT" at bounding box center [342, 207] width 75 height 18
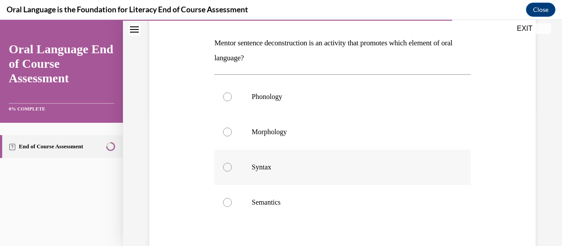
click at [268, 162] on label "Syntax" at bounding box center [342, 166] width 256 height 35
click at [232, 163] on input "Syntax" at bounding box center [227, 167] width 9 height 9
radio input "true"
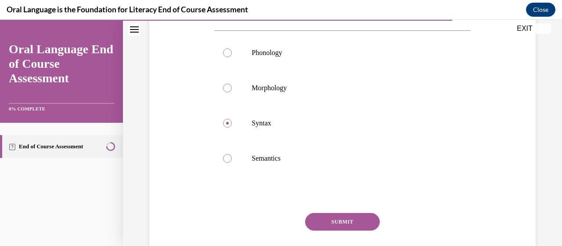
click at [342, 217] on button "SUBMIT" at bounding box center [342, 222] width 75 height 18
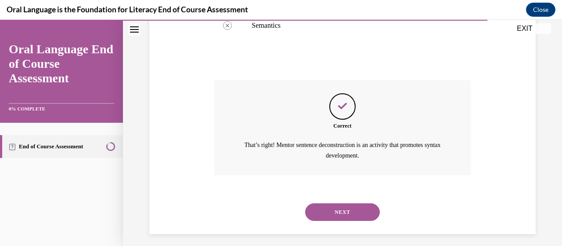
scroll to position [313, 0]
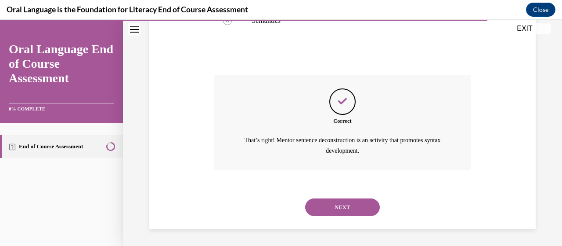
click at [345, 206] on button "NEXT" at bounding box center [342, 207] width 75 height 18
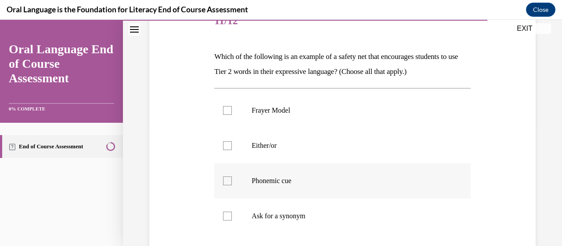
scroll to position [132, 0]
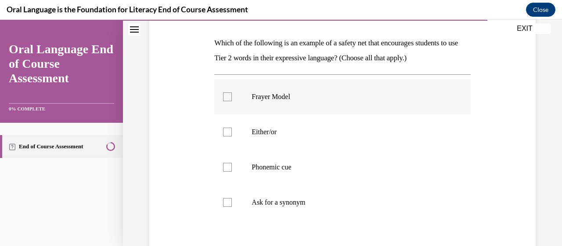
click at [226, 96] on div at bounding box center [227, 96] width 9 height 9
click at [226, 96] on input "Frayer Model" at bounding box center [227, 96] width 9 height 9
checkbox input "true"
click at [228, 165] on div at bounding box center [227, 167] width 9 height 9
click at [228, 165] on input "Phonemic cue" at bounding box center [227, 167] width 9 height 9
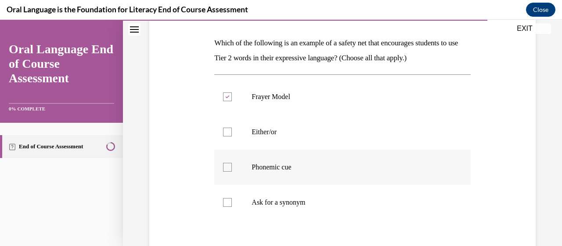
checkbox input "true"
click at [228, 200] on div at bounding box center [227, 202] width 9 height 9
click at [228, 200] on input "Ask for a synonym" at bounding box center [227, 202] width 9 height 9
checkbox input "true"
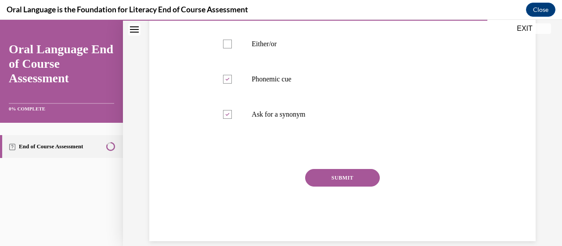
click at [351, 180] on button "SUBMIT" at bounding box center [342, 178] width 75 height 18
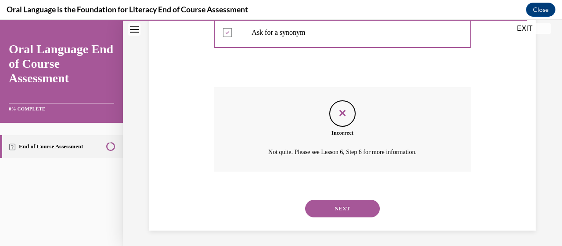
scroll to position [303, 0]
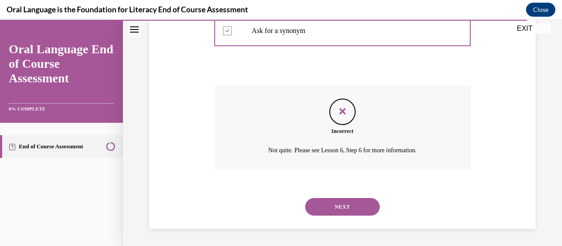
click at [350, 203] on button "NEXT" at bounding box center [342, 207] width 75 height 18
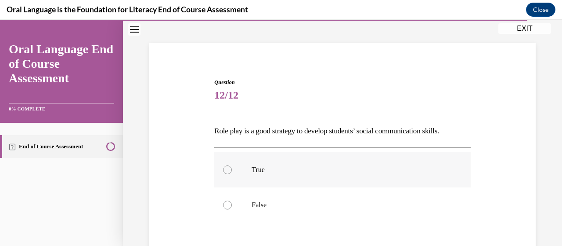
click at [249, 174] on label "True" at bounding box center [342, 169] width 256 height 35
click at [232, 174] on input "True" at bounding box center [227, 169] width 9 height 9
radio input "true"
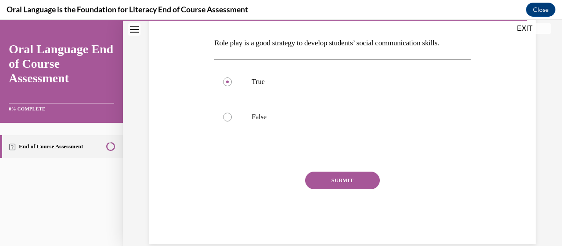
click at [352, 179] on button "SUBMIT" at bounding box center [342, 180] width 75 height 18
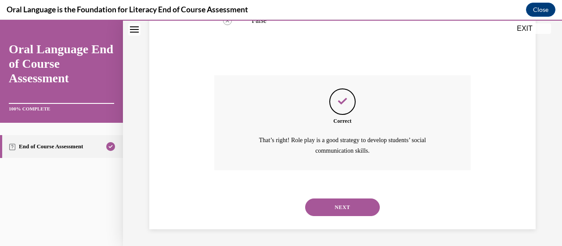
click at [346, 203] on button "NEXT" at bounding box center [342, 207] width 75 height 18
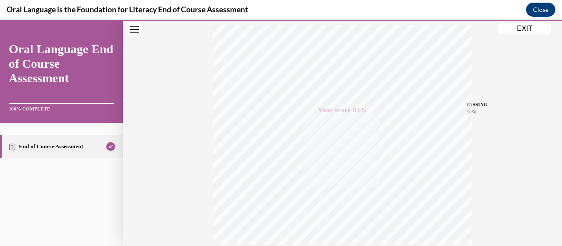
scroll to position [92, 0]
click at [523, 29] on button "EXIT" at bounding box center [525, 28] width 53 height 11
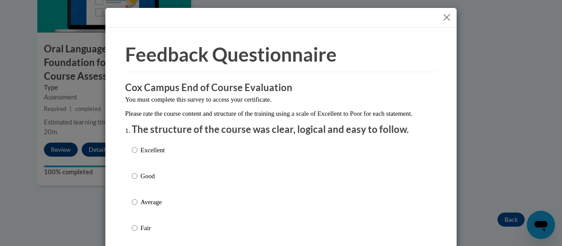
scroll to position [44, 0]
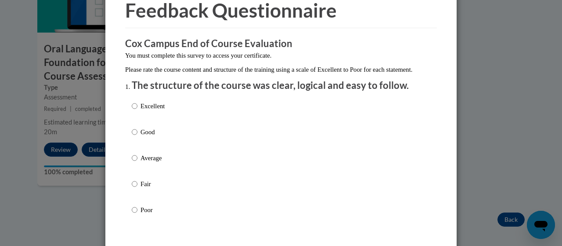
click at [139, 151] on label "Good" at bounding box center [148, 139] width 33 height 24
click at [138, 137] on input "Good" at bounding box center [135, 132] width 6 height 10
radio input "true"
click at [142, 163] on p "Average" at bounding box center [153, 158] width 24 height 10
click at [138, 163] on input "Average" at bounding box center [135, 158] width 6 height 10
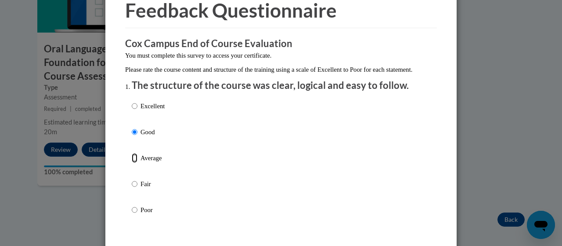
radio input "true"
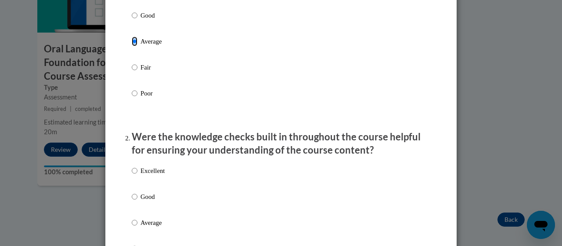
scroll to position [220, 0]
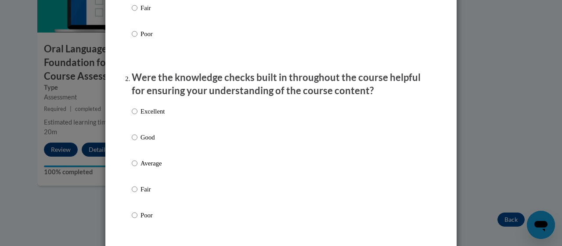
click at [153, 168] on p "Average" at bounding box center [153, 163] width 24 height 10
click at [138, 168] on input "Average" at bounding box center [135, 163] width 6 height 10
radio input "true"
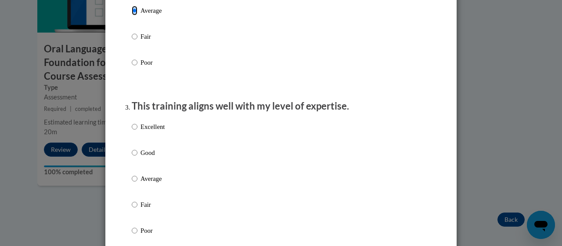
scroll to position [439, 0]
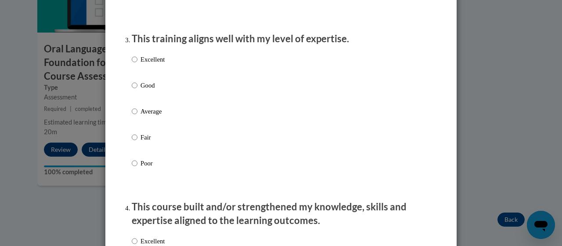
click at [147, 116] on p "Average" at bounding box center [153, 111] width 24 height 10
click at [138, 116] on input "Average" at bounding box center [135, 111] width 6 height 10
radio input "true"
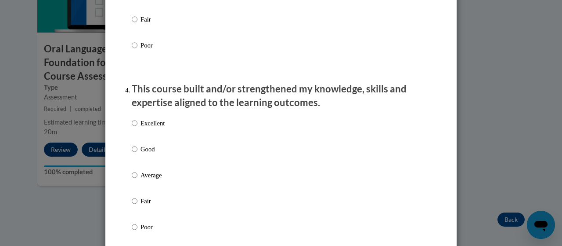
scroll to position [615, 0]
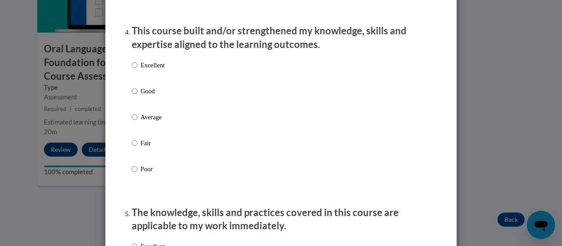
click at [151, 122] on p "Average" at bounding box center [153, 117] width 24 height 10
click at [138, 122] on input "Average" at bounding box center [135, 117] width 6 height 10
radio input "true"
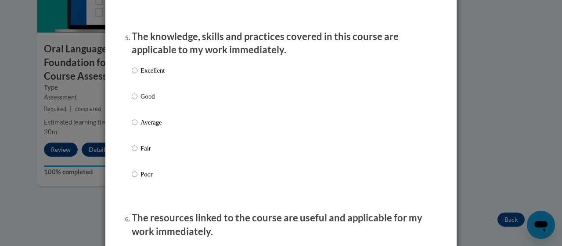
click at [150, 127] on p "Average" at bounding box center [153, 122] width 24 height 10
click at [138, 127] on input "Average" at bounding box center [135, 122] width 6 height 10
radio input "true"
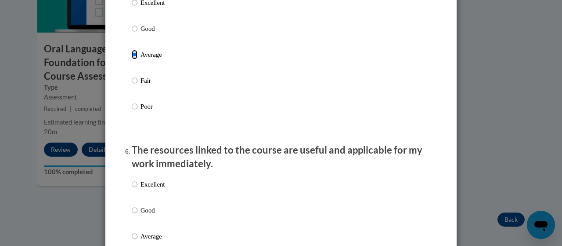
scroll to position [923, 0]
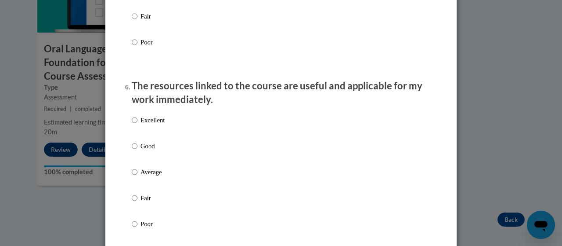
click at [143, 174] on div "Excellent Good Average Fair Poor" at bounding box center [148, 179] width 33 height 136
click at [143, 177] on p "Average" at bounding box center [153, 172] width 24 height 10
click at [138, 177] on input "Average" at bounding box center [135, 172] width 6 height 10
radio input "true"
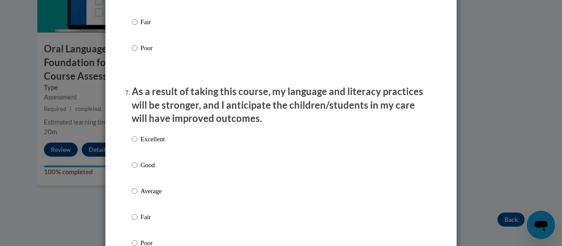
click at [142, 196] on p "Average" at bounding box center [153, 191] width 24 height 10
click at [138, 196] on input "Average" at bounding box center [135, 191] width 6 height 10
radio input "true"
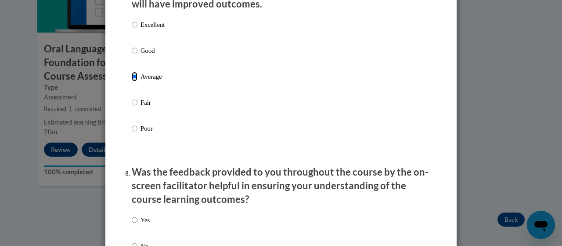
scroll to position [1274, 0]
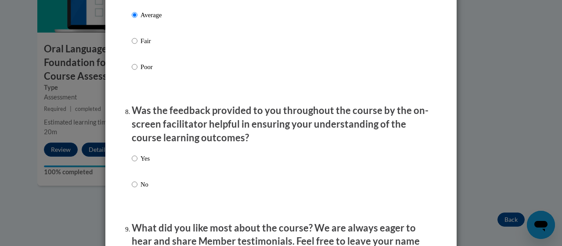
click at [134, 196] on label "No" at bounding box center [141, 191] width 18 height 24
click at [134, 189] on input "No" at bounding box center [135, 184] width 6 height 10
radio input "true"
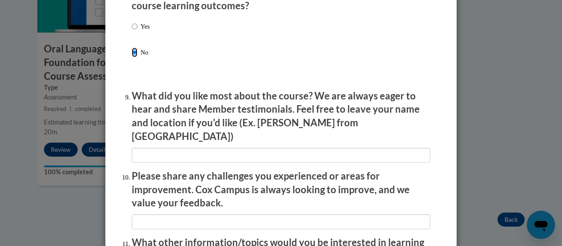
scroll to position [1581, 0]
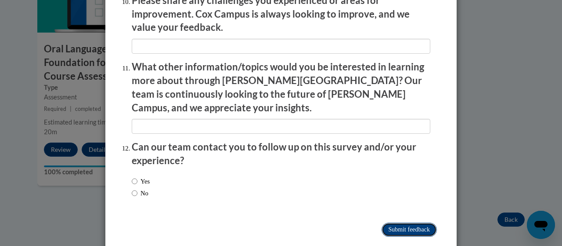
click at [417, 222] on input "Submit feedback" at bounding box center [409, 229] width 55 height 14
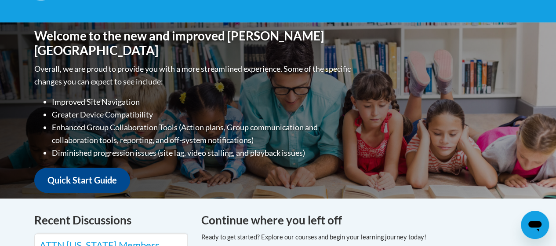
scroll to position [351, 0]
